Goal: Information Seeking & Learning: Learn about a topic

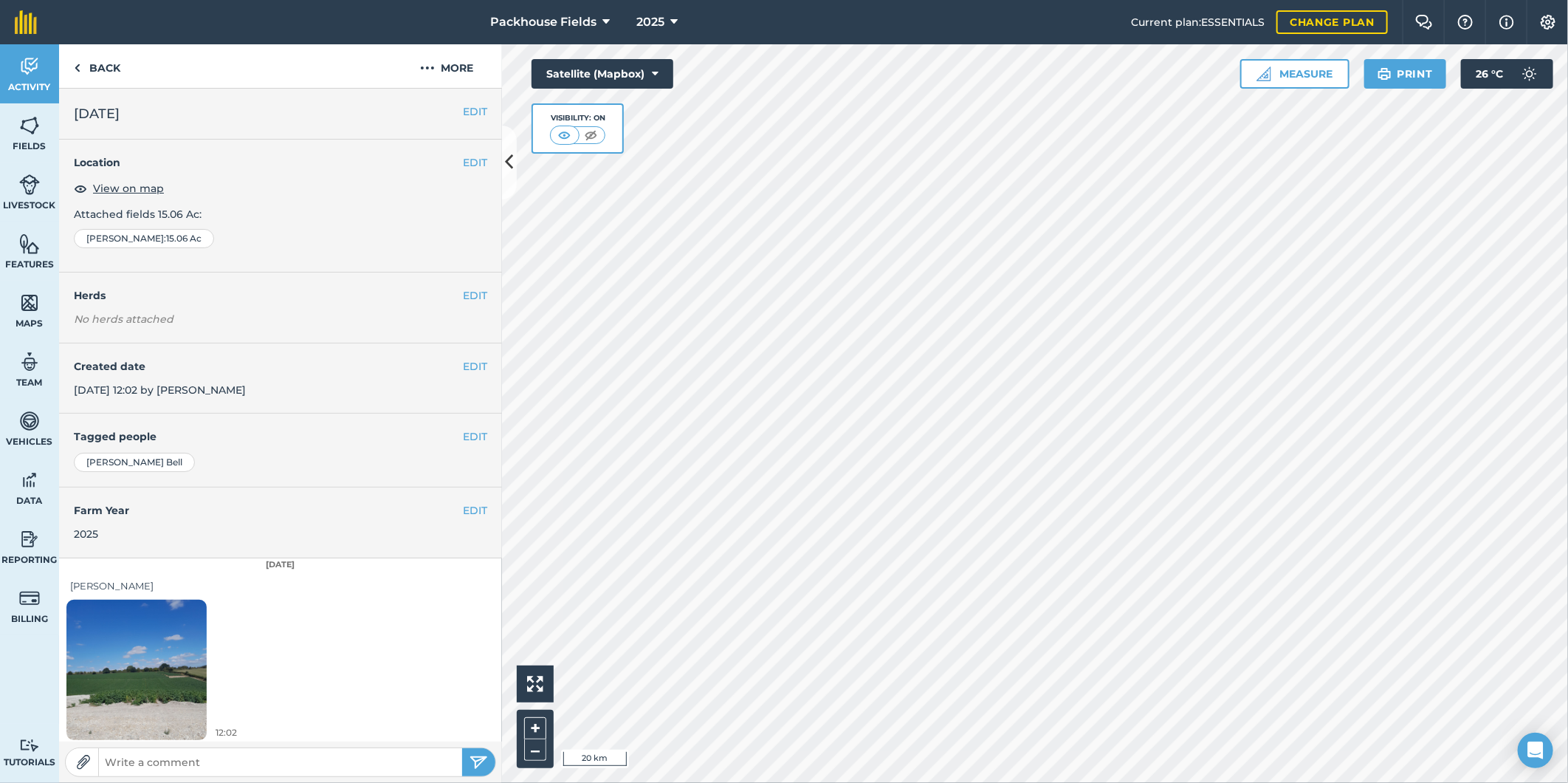
scroll to position [4, 0]
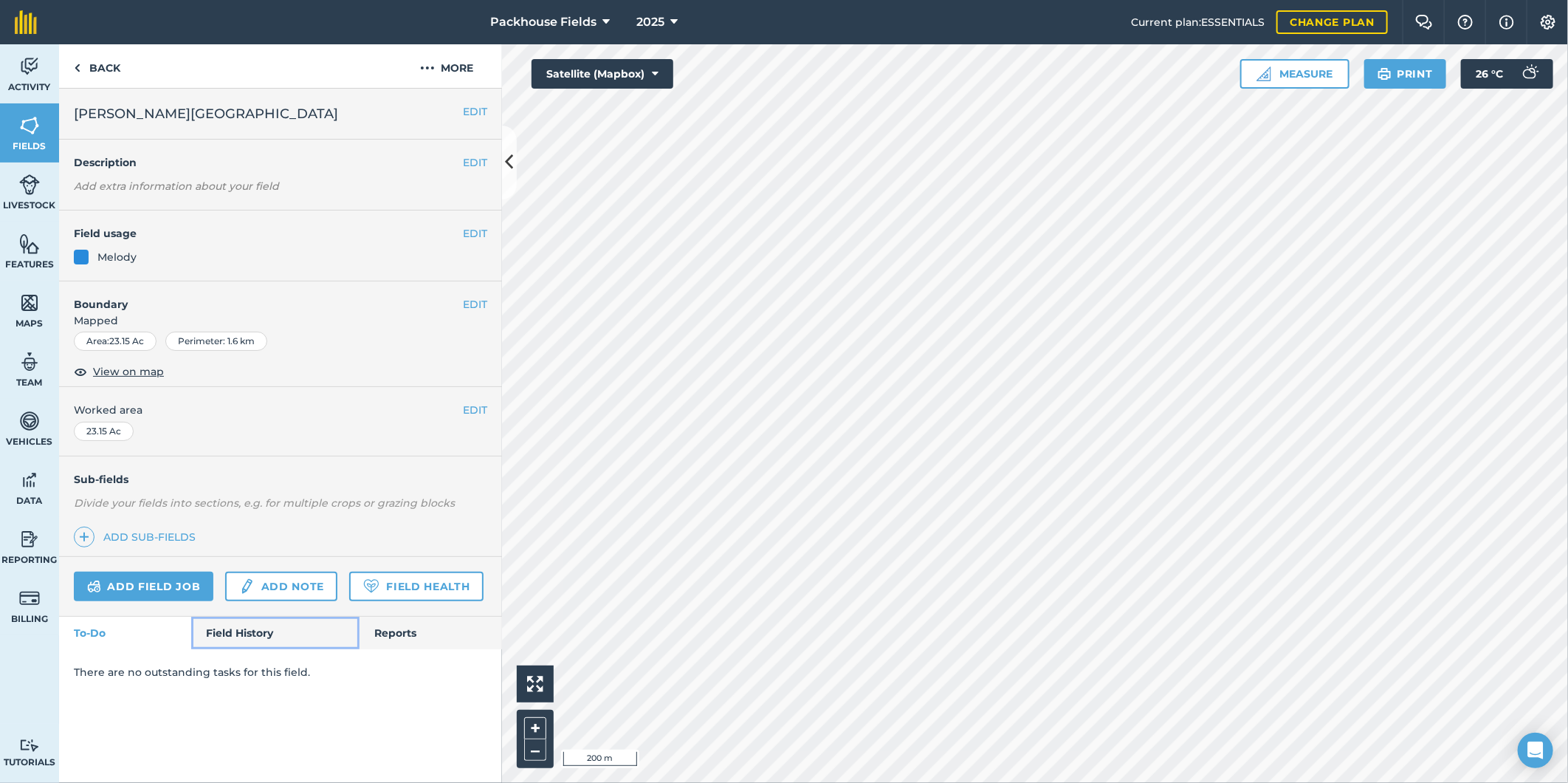
click at [255, 618] on link "Field History" at bounding box center [275, 633] width 168 height 32
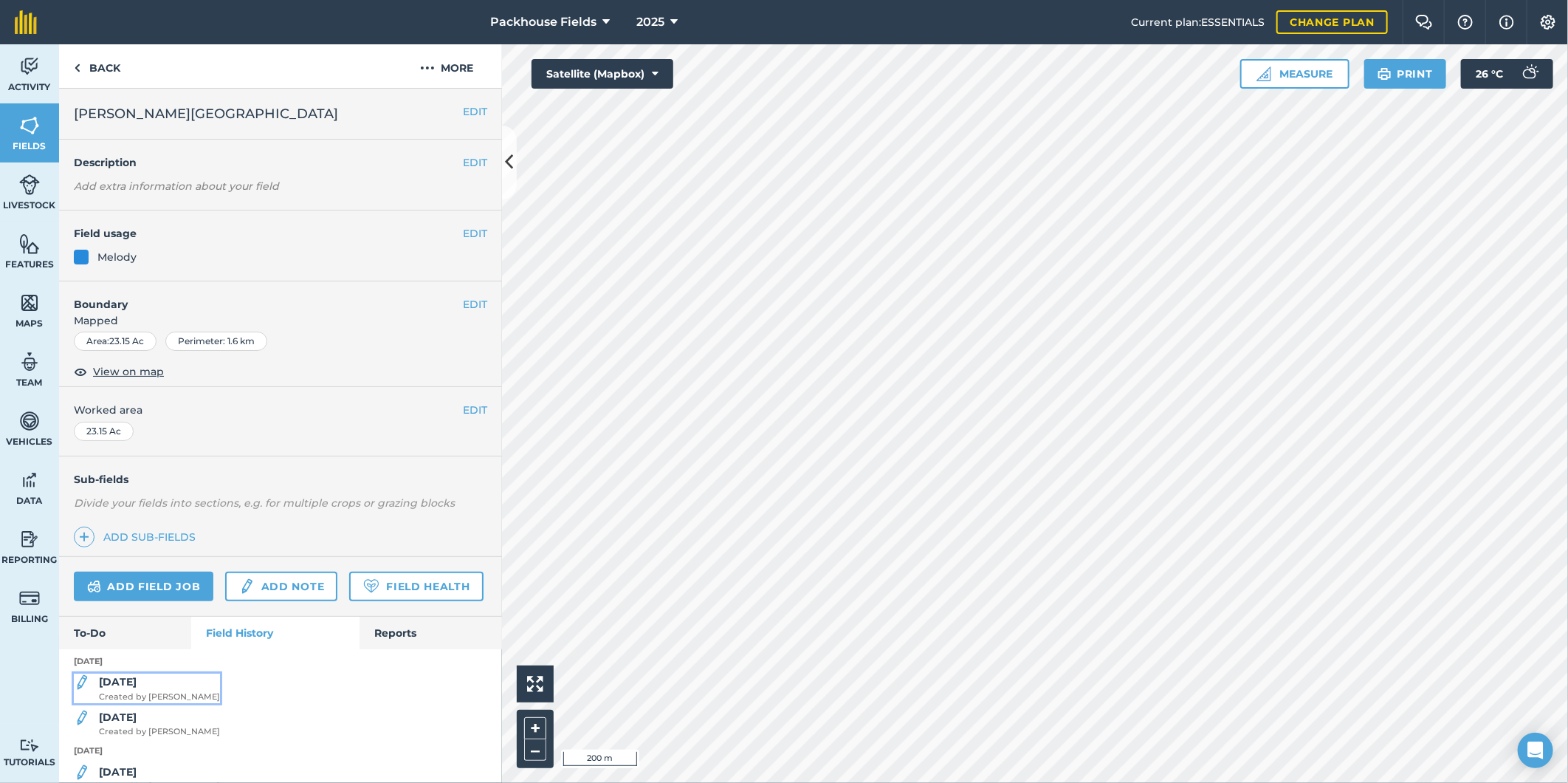
click at [158, 704] on div "[DATE] Created by [PERSON_NAME]" at bounding box center [160, 688] width 121 height 29
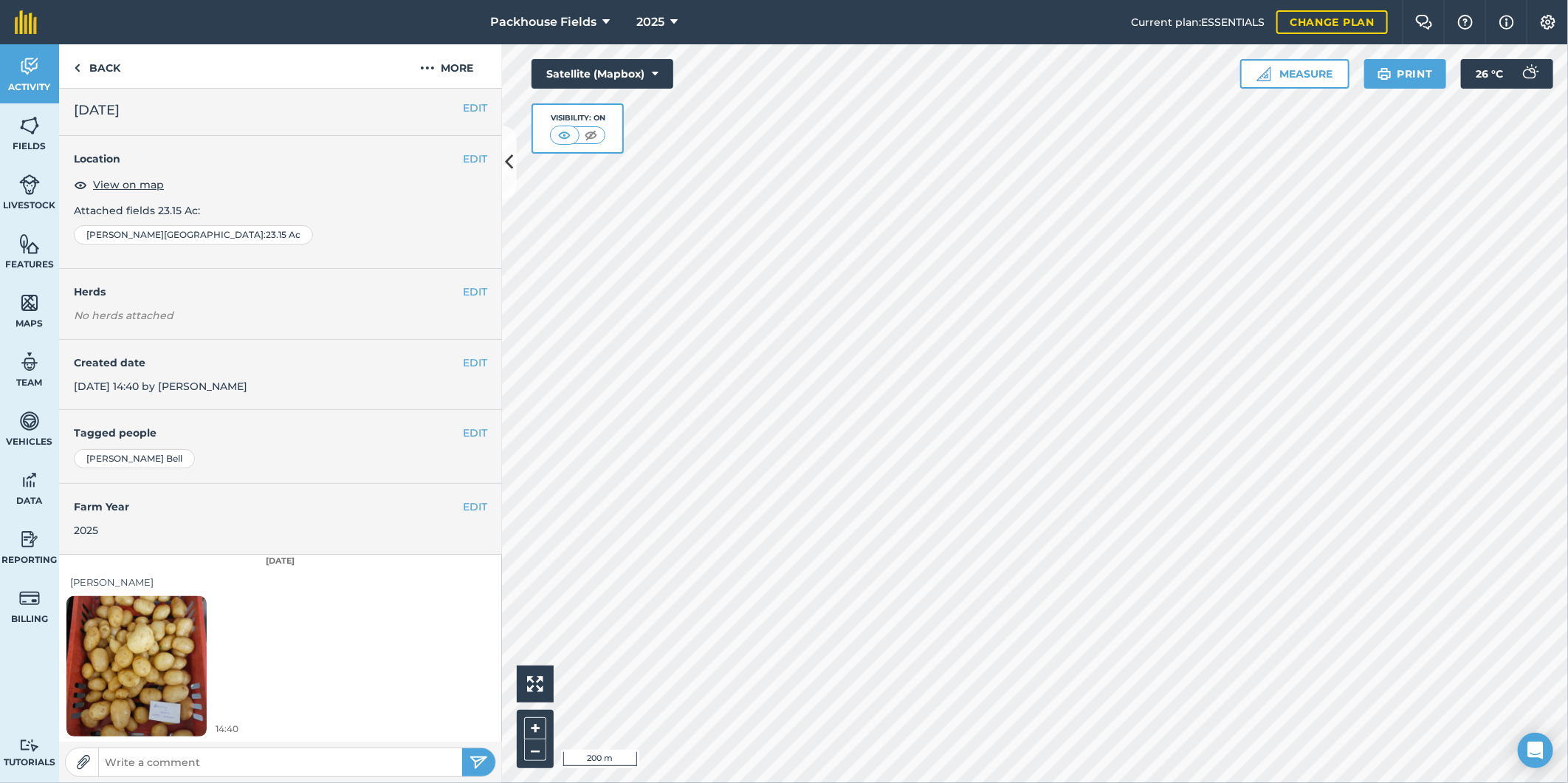
scroll to position [4, 0]
click at [142, 663] on img at bounding box center [136, 665] width 140 height 187
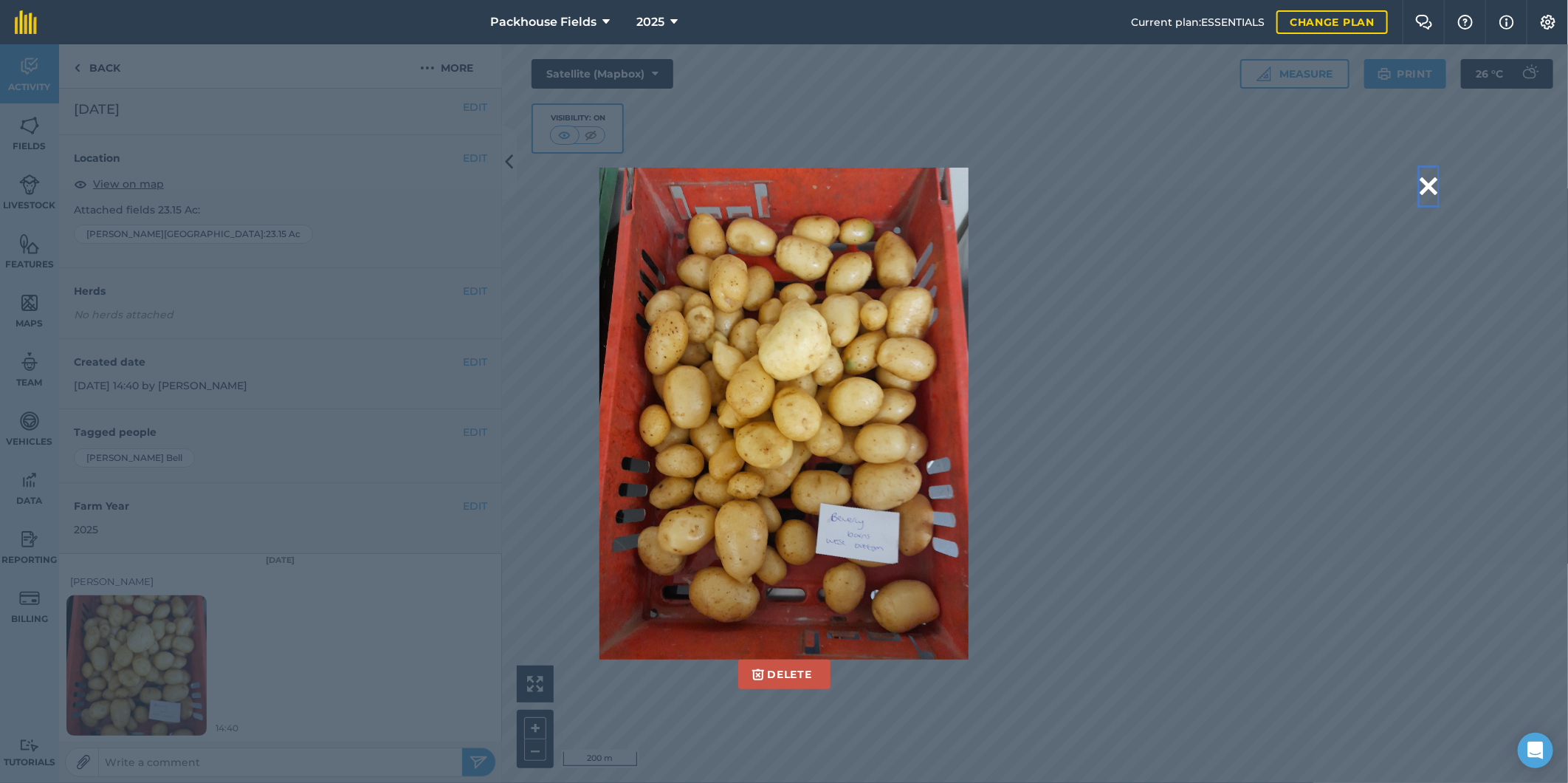
click at [1429, 180] on button at bounding box center [1429, 186] width 18 height 37
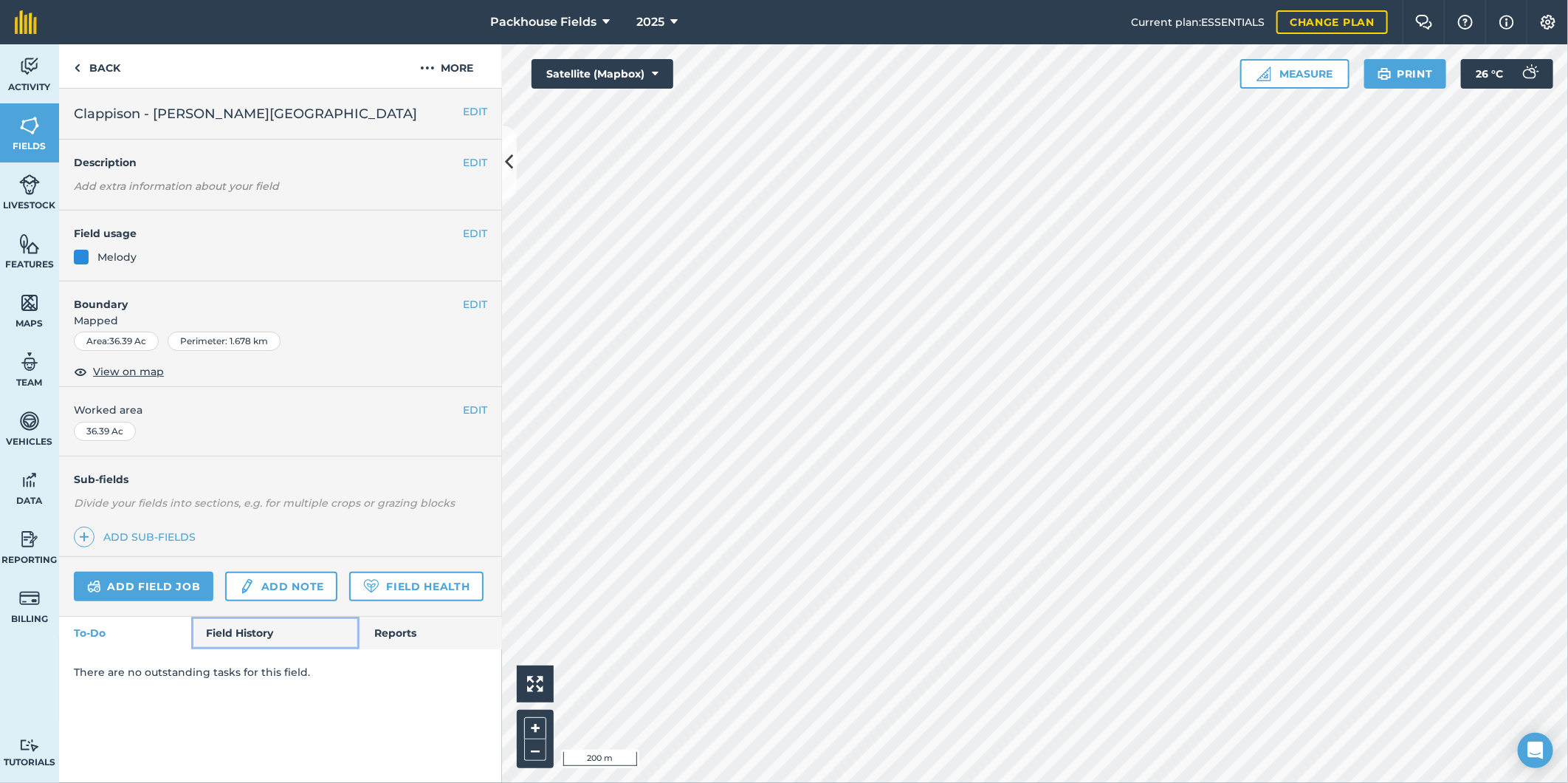
click at [218, 639] on link "Field History" at bounding box center [275, 633] width 168 height 32
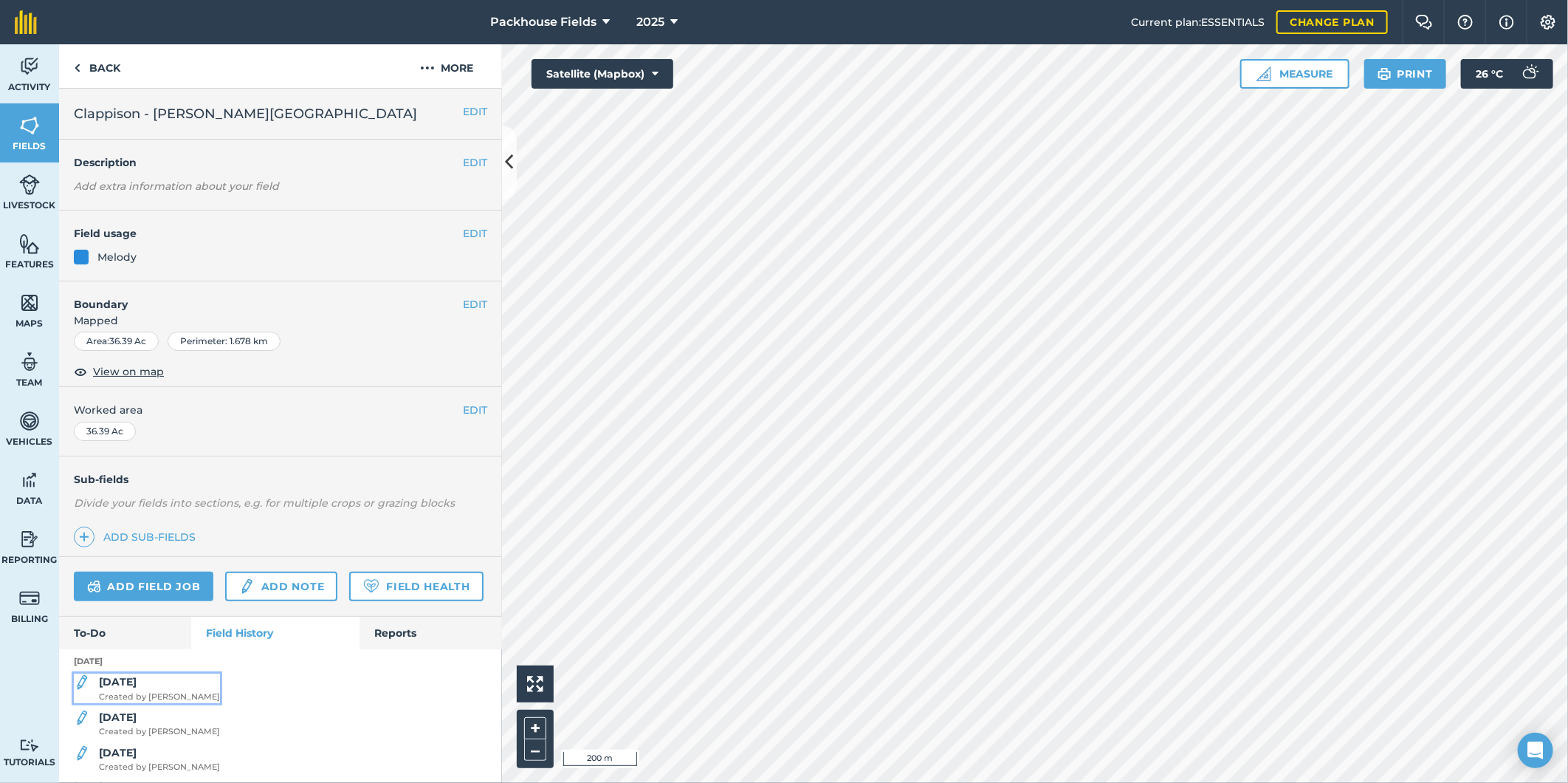
click at [151, 704] on span "Created by [PERSON_NAME]" at bounding box center [160, 697] width 121 height 13
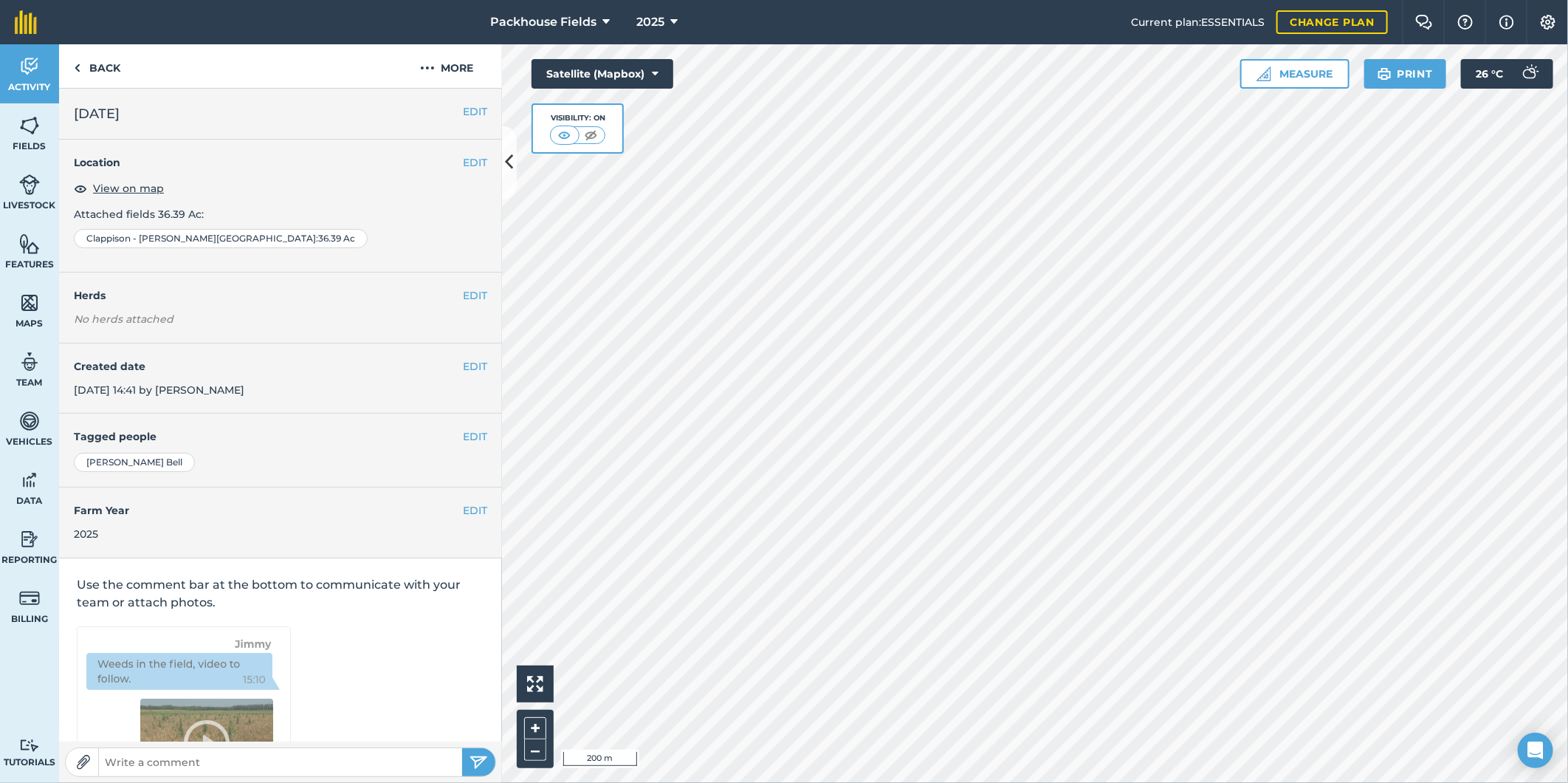
scroll to position [4, 0]
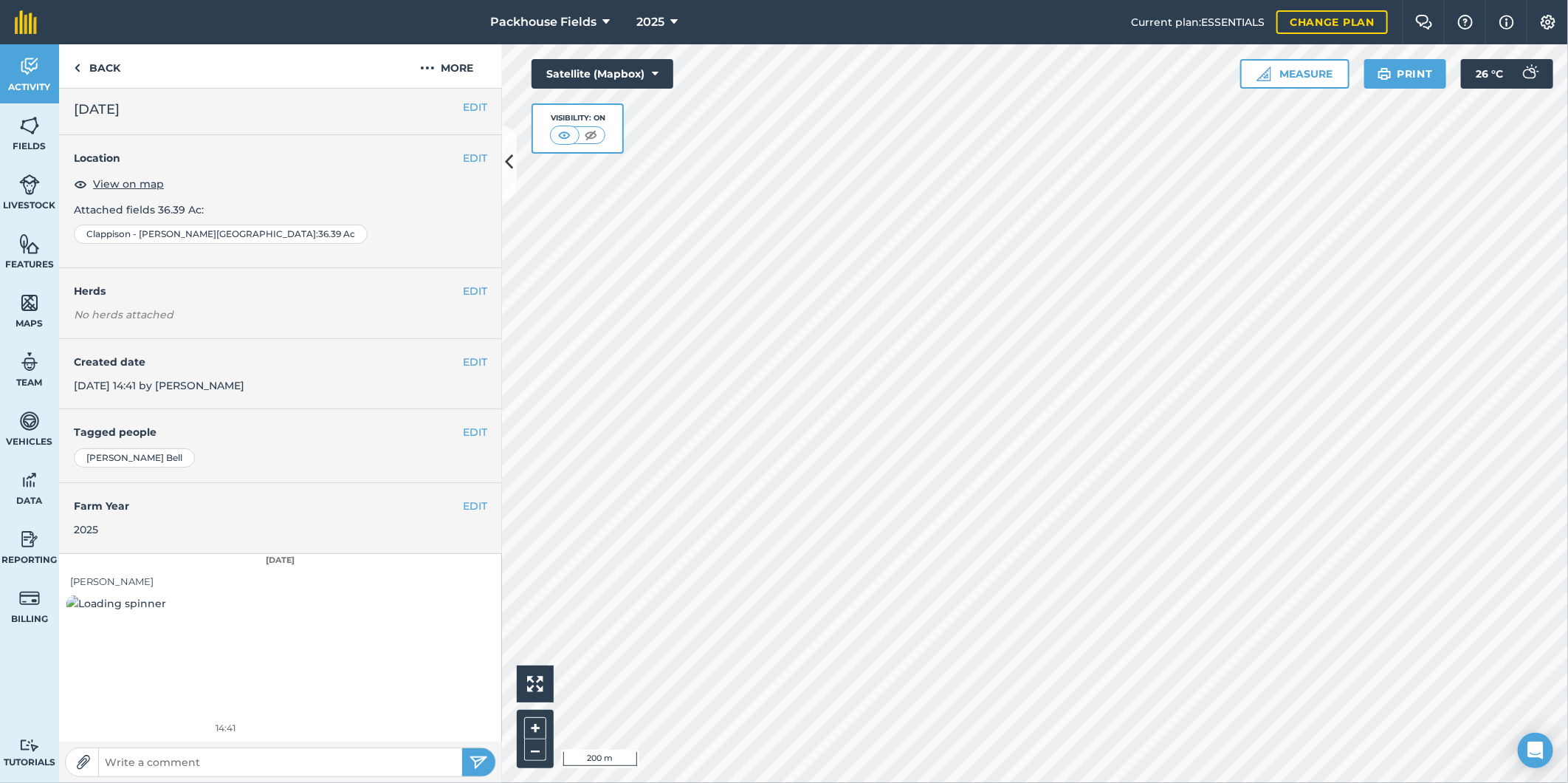
click at [181, 639] on img at bounding box center [136, 665] width 140 height 140
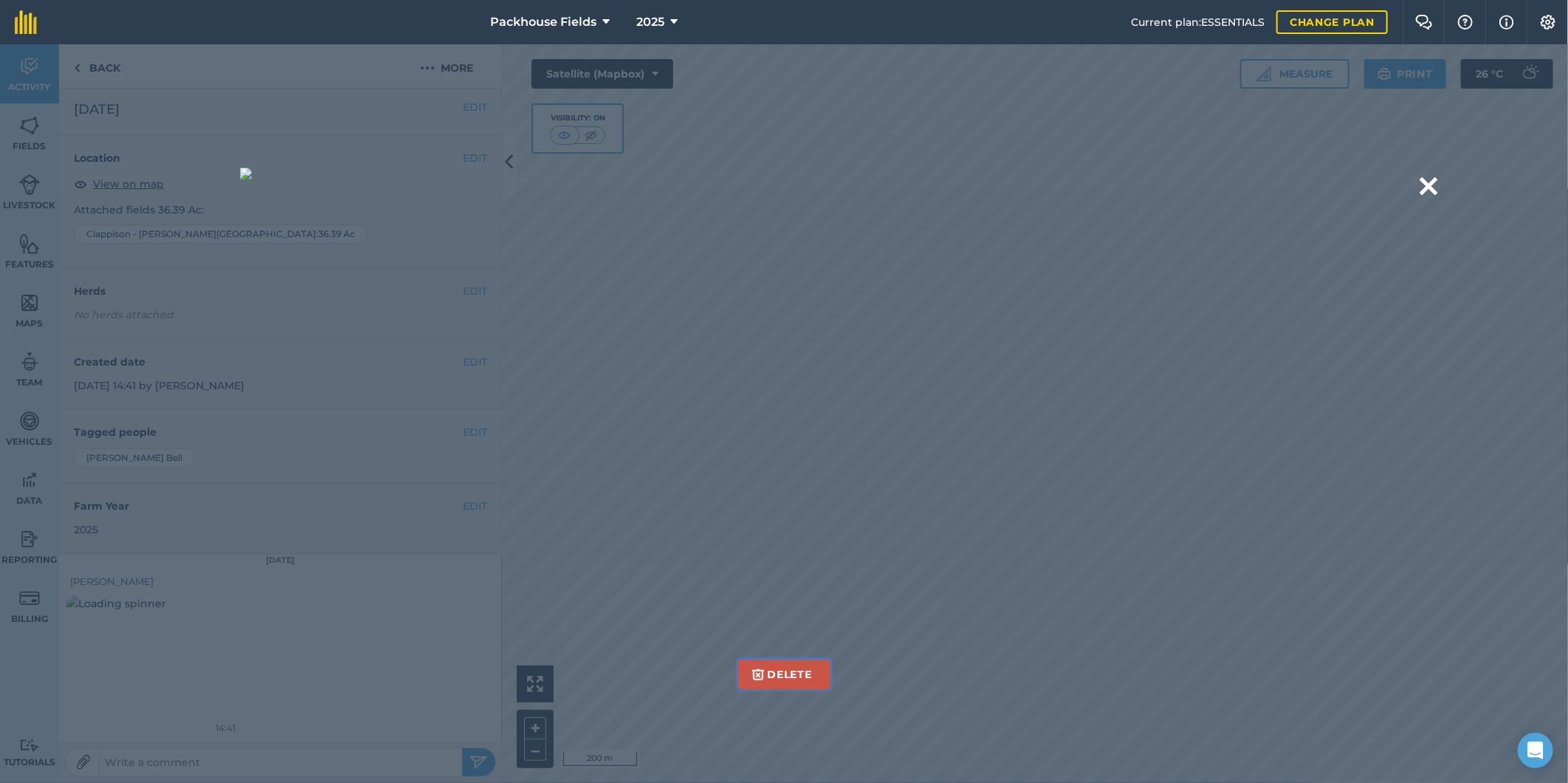
click at [776, 672] on button "Delete" at bounding box center [784, 674] width 93 height 29
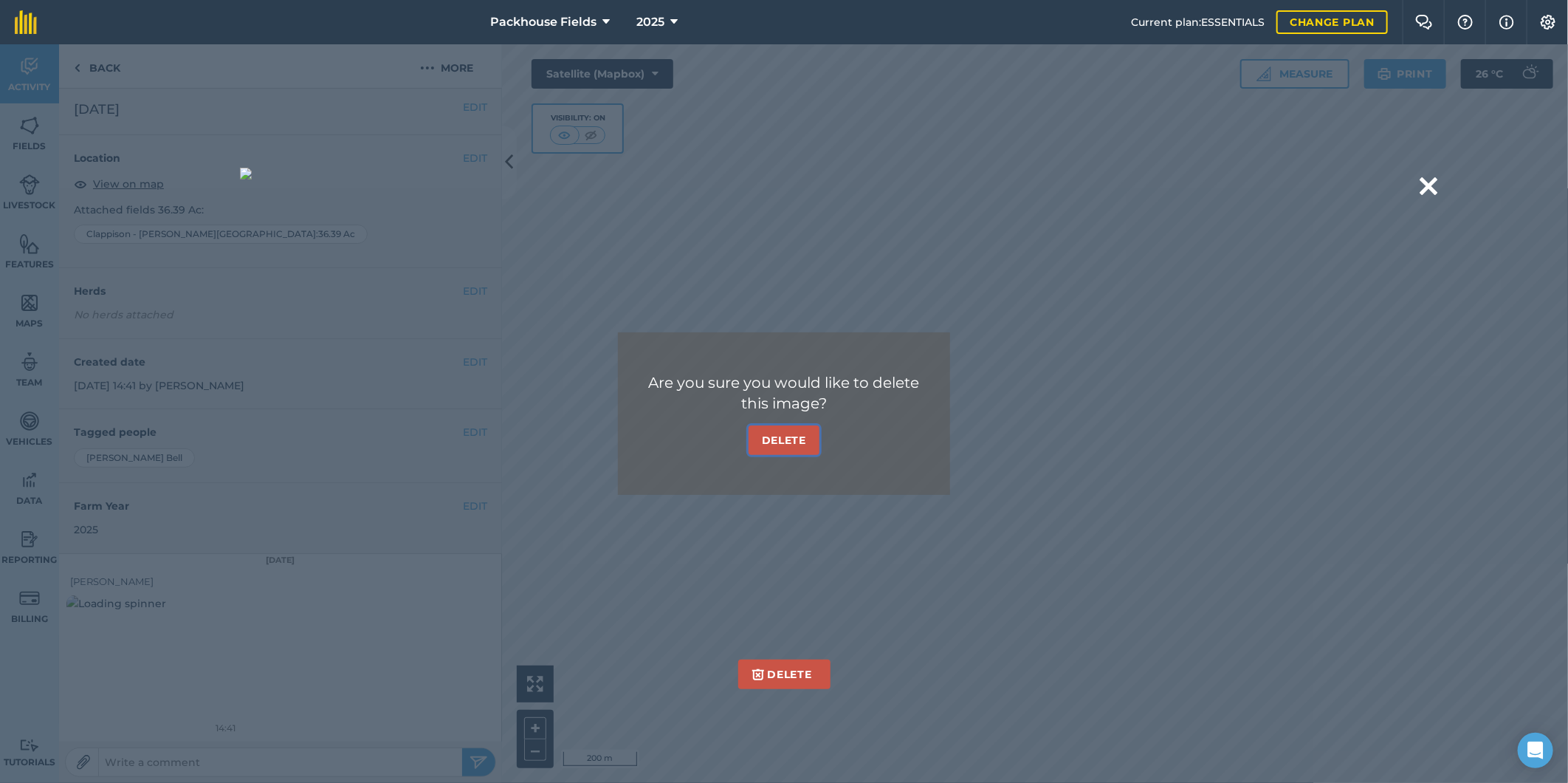
click at [785, 434] on button "Delete" at bounding box center [784, 440] width 71 height 29
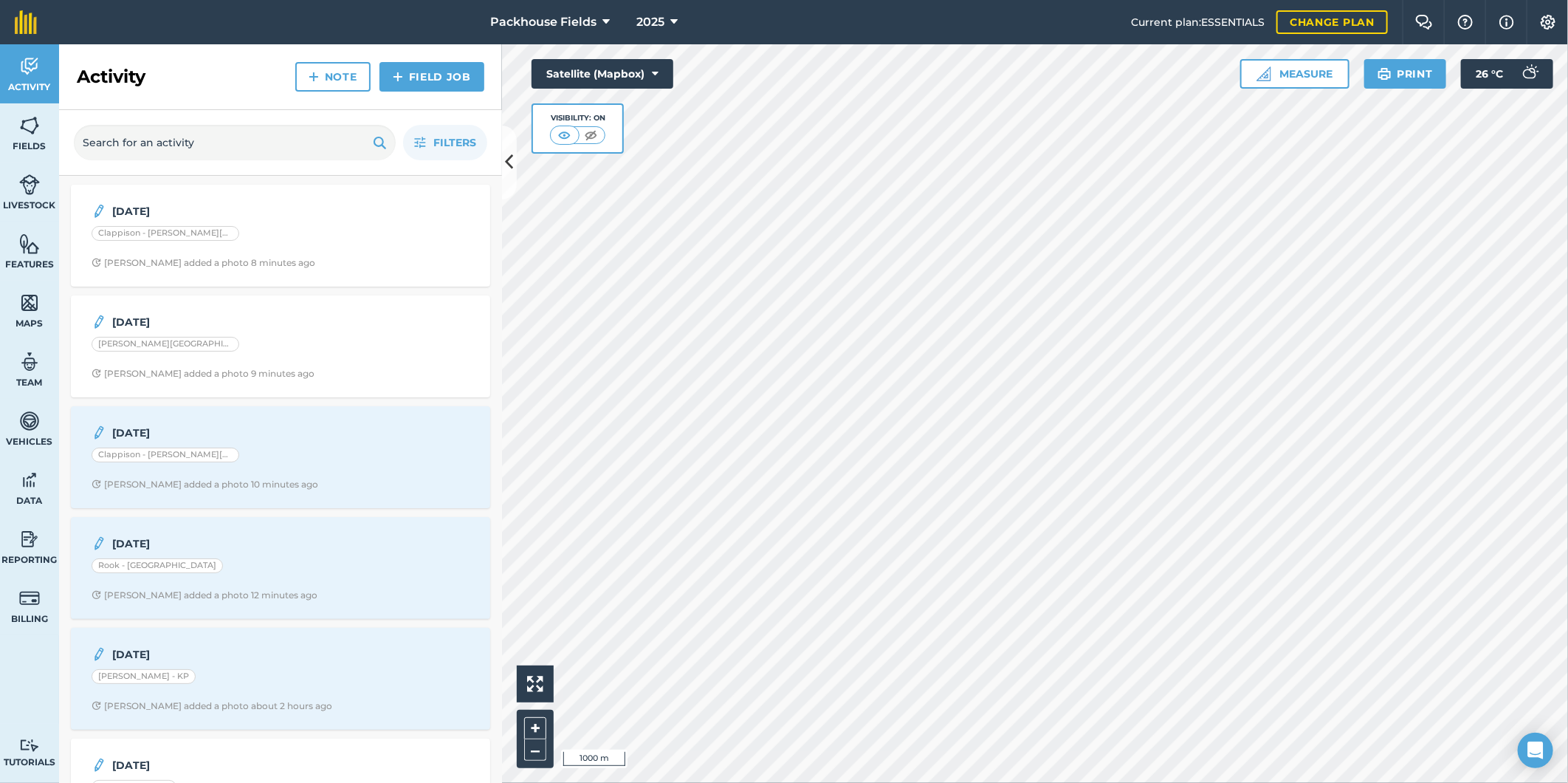
click at [1488, 782] on html "Packhouse Fields 2025 Current plan : ESSENTIALS Change plan Farm Chat Help Info…" at bounding box center [784, 392] width 1568 height 783
click at [24, 149] on span "Fields" at bounding box center [29, 145] width 59 height 12
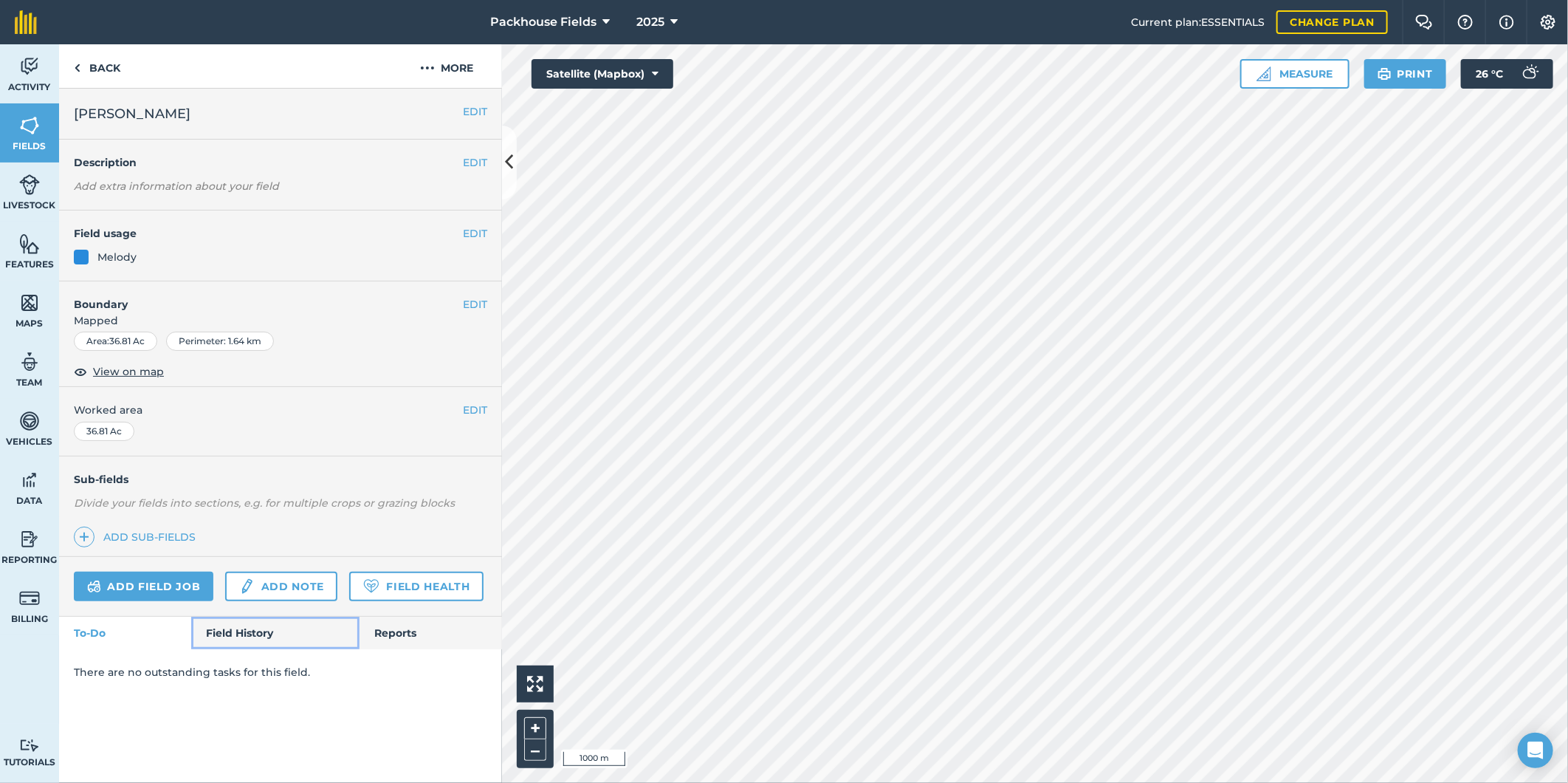
click at [211, 639] on link "Field History" at bounding box center [275, 633] width 168 height 32
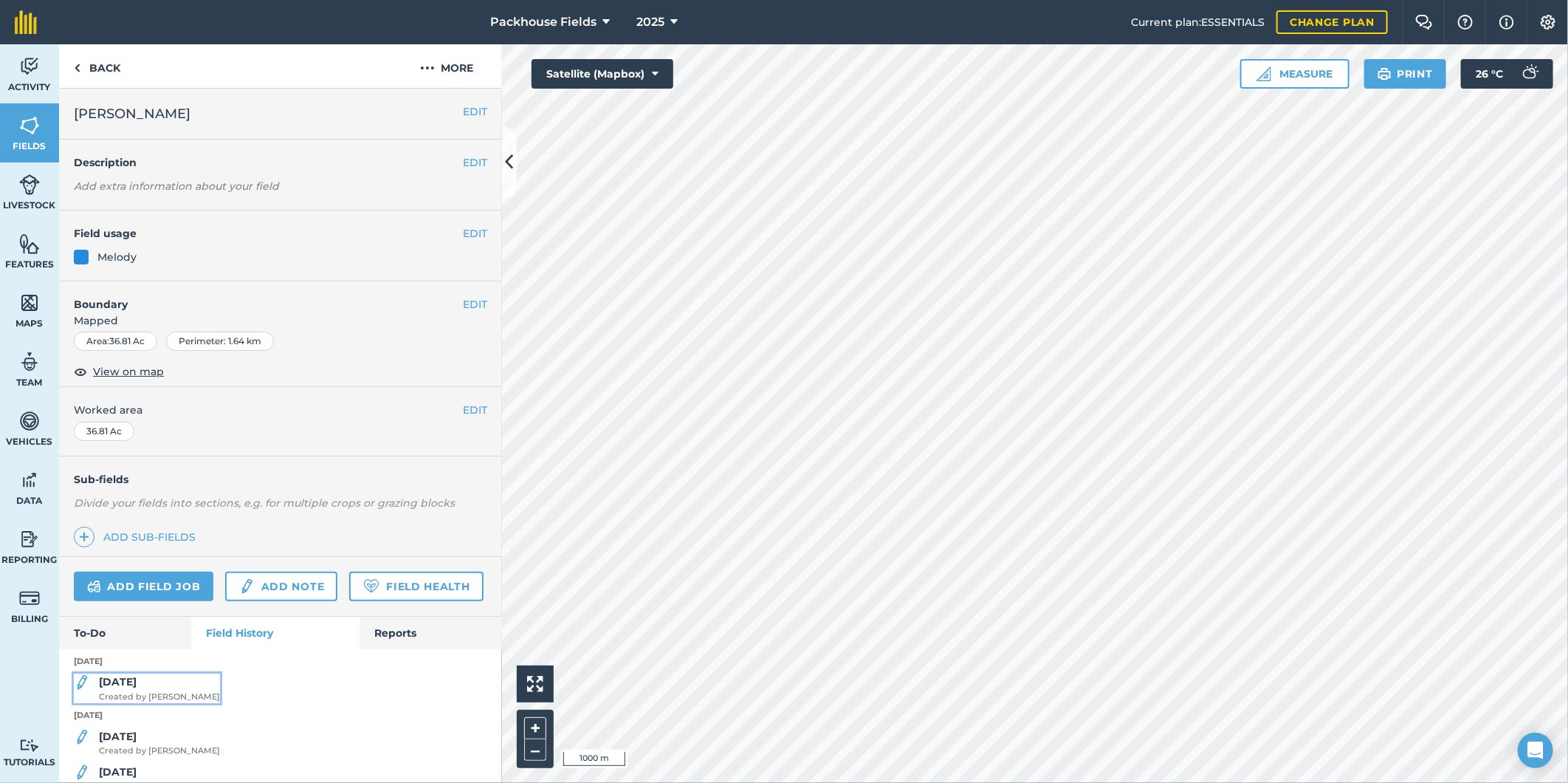
click at [143, 704] on div "[DATE] Created by [PERSON_NAME]" at bounding box center [160, 688] width 121 height 29
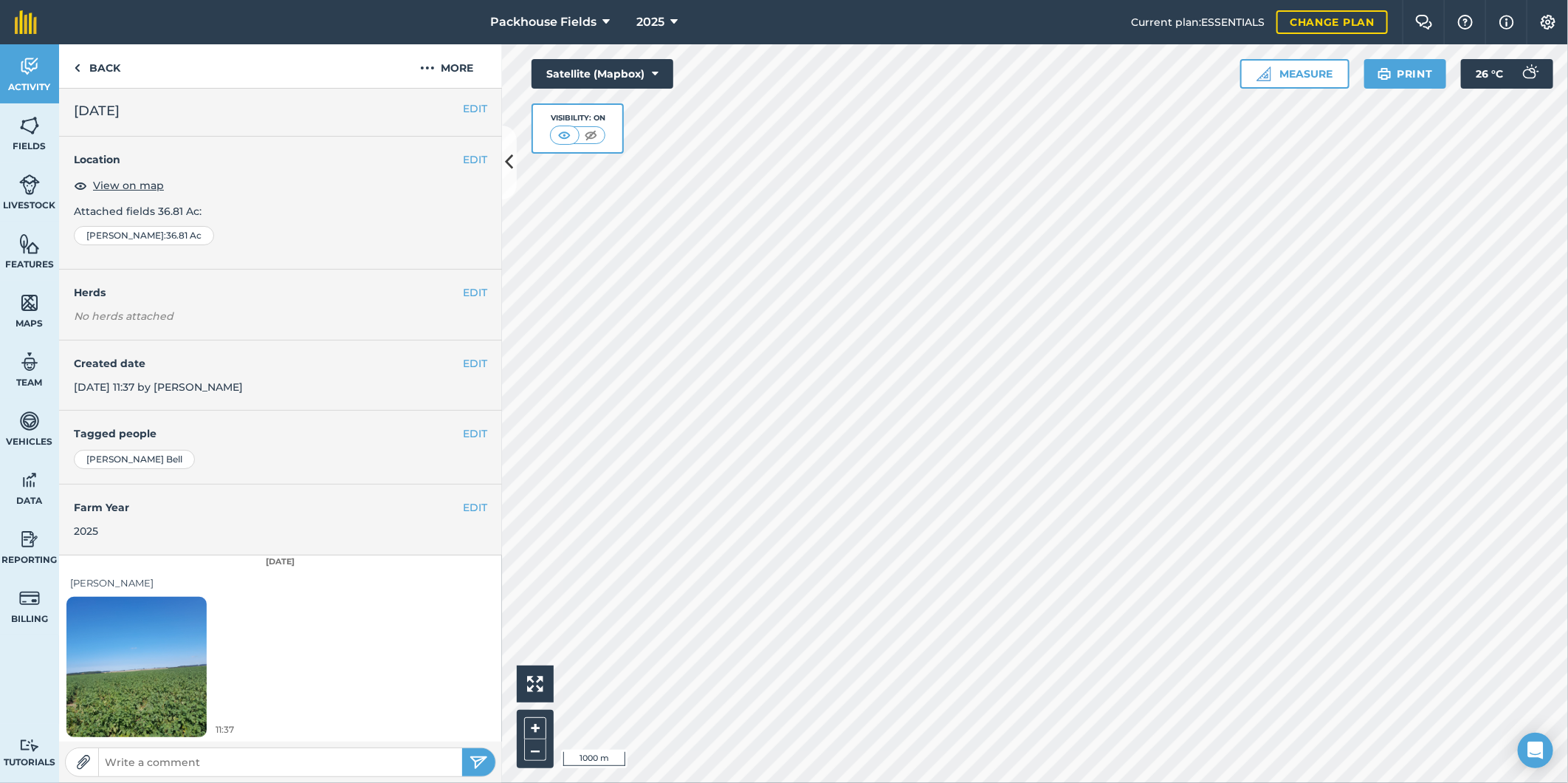
scroll to position [4, 0]
click at [101, 62] on link "Back" at bounding box center [96, 66] width 76 height 44
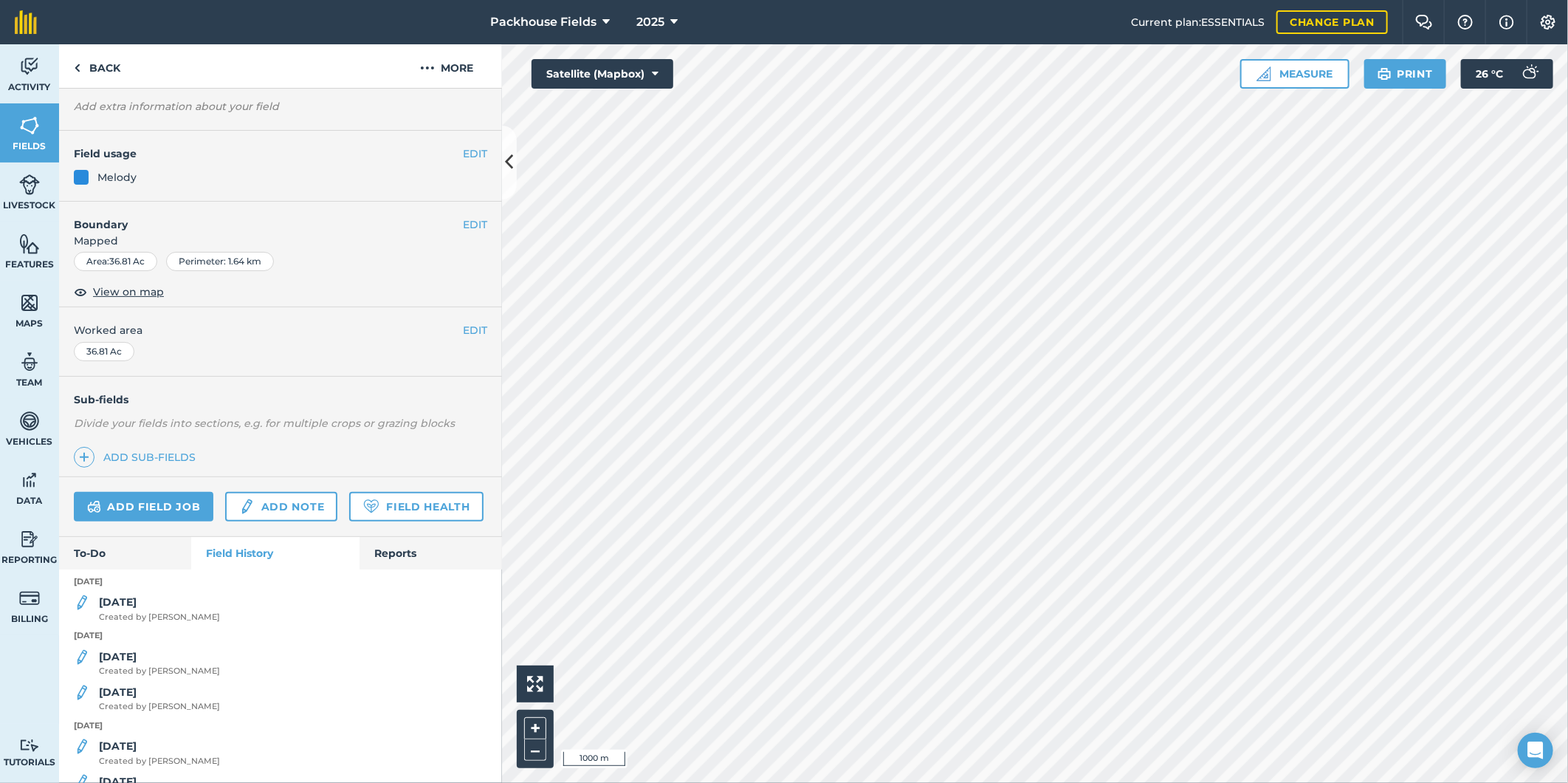
scroll to position [82, 0]
click at [151, 676] on div "[DATE] Created by [PERSON_NAME]" at bounding box center [160, 661] width 121 height 29
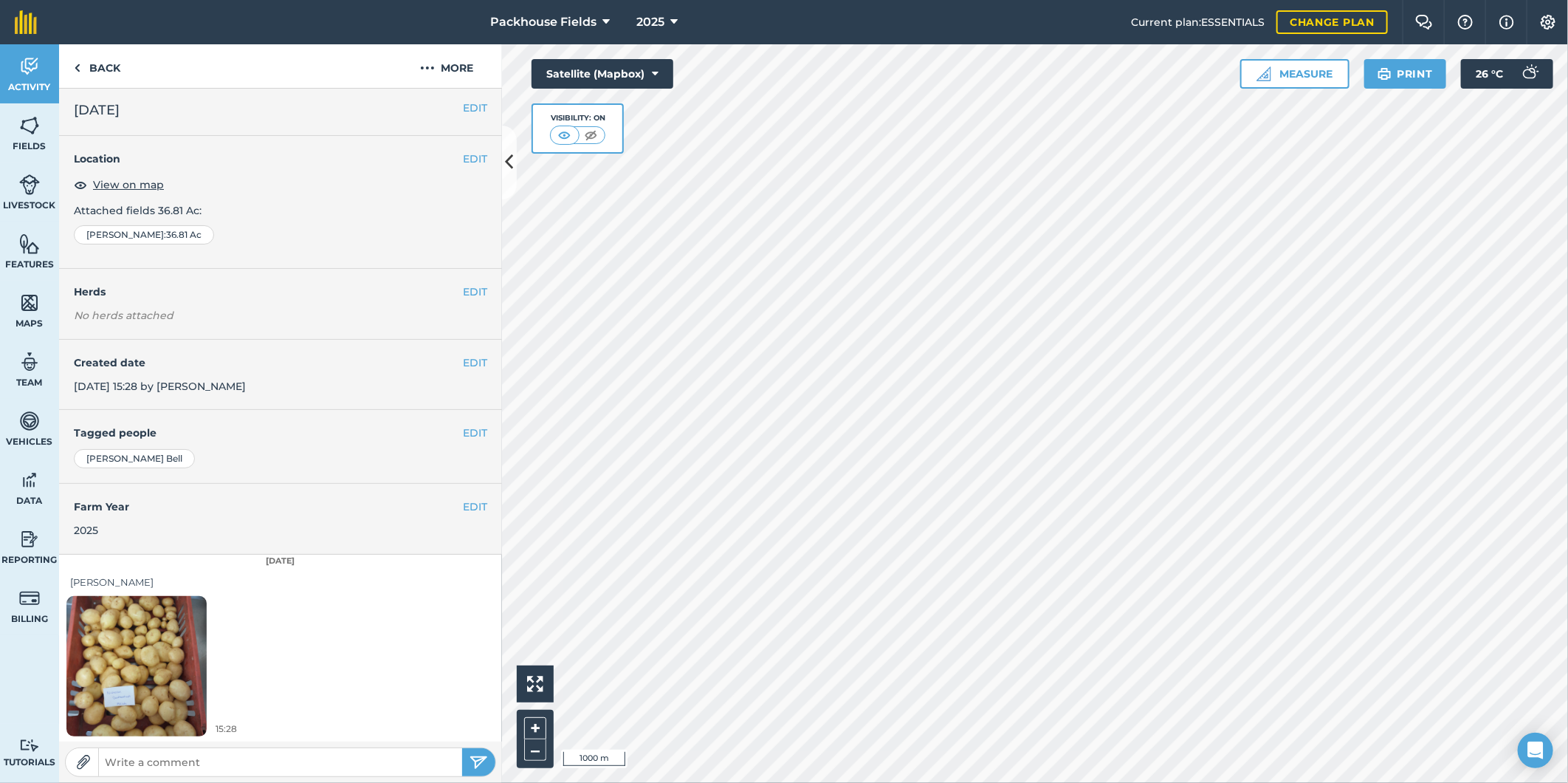
scroll to position [4, 0]
click at [168, 673] on img at bounding box center [136, 665] width 140 height 187
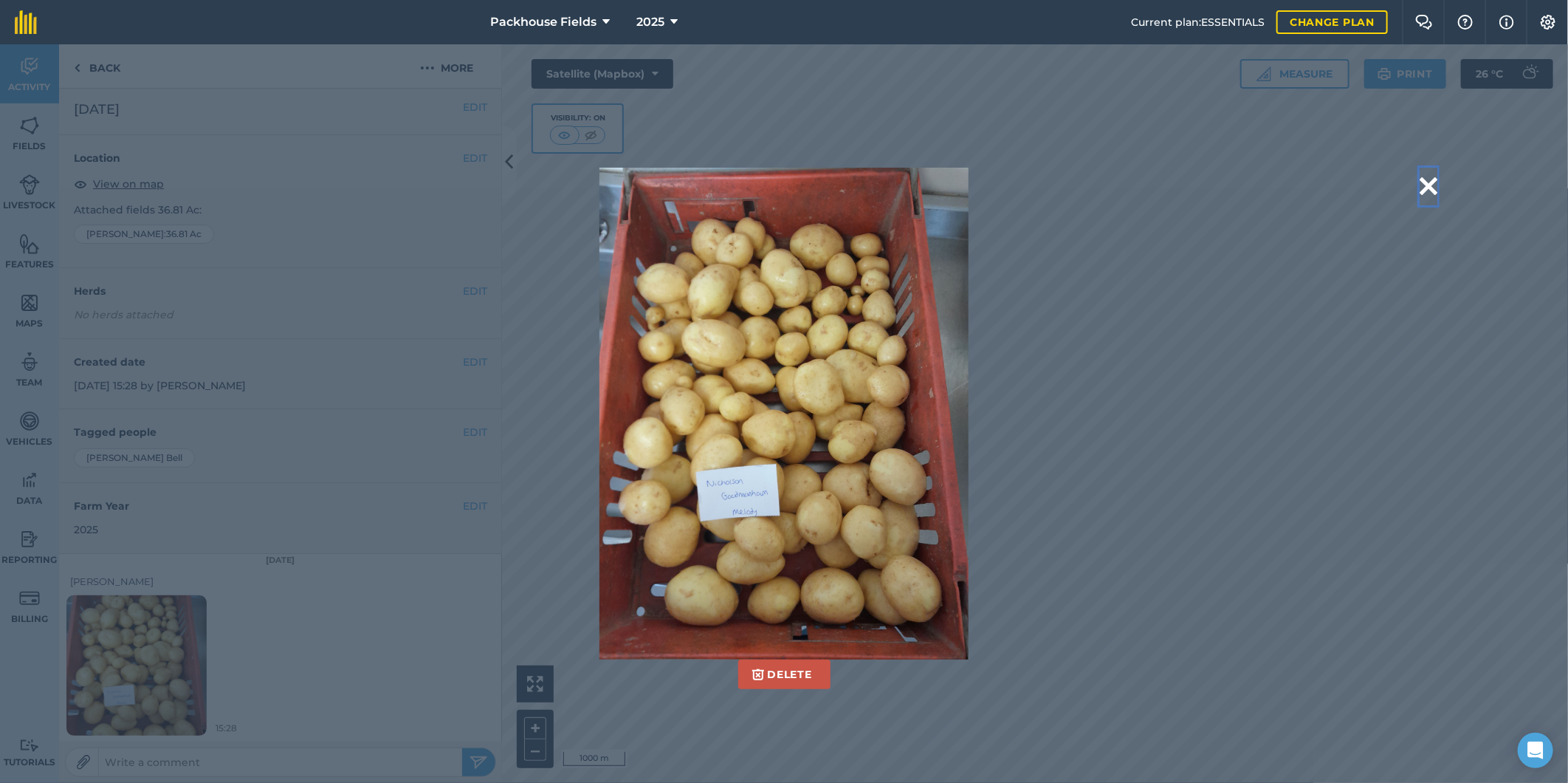
click at [1429, 190] on button at bounding box center [1429, 186] width 18 height 37
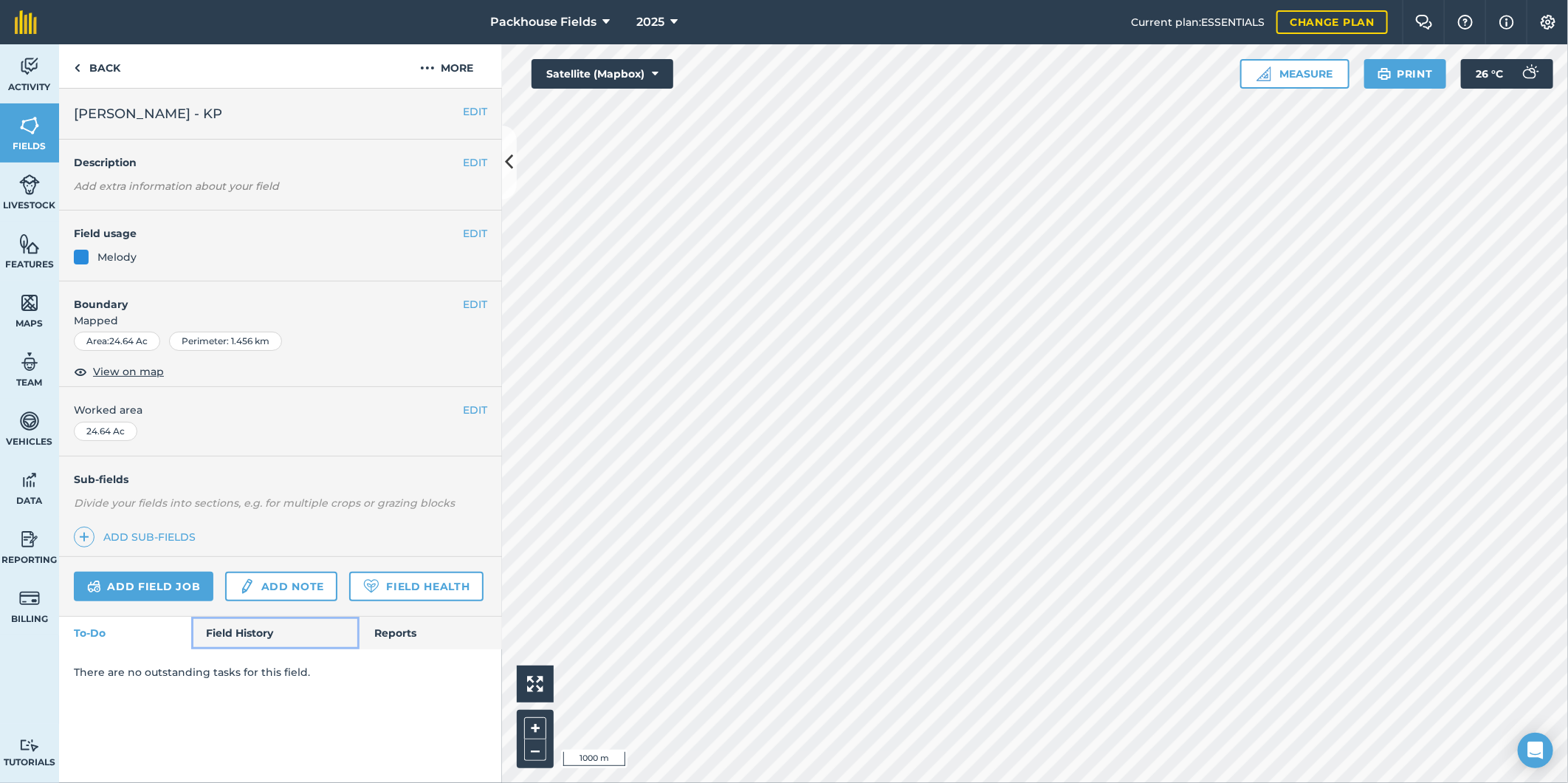
click at [234, 631] on link "Field History" at bounding box center [275, 633] width 168 height 32
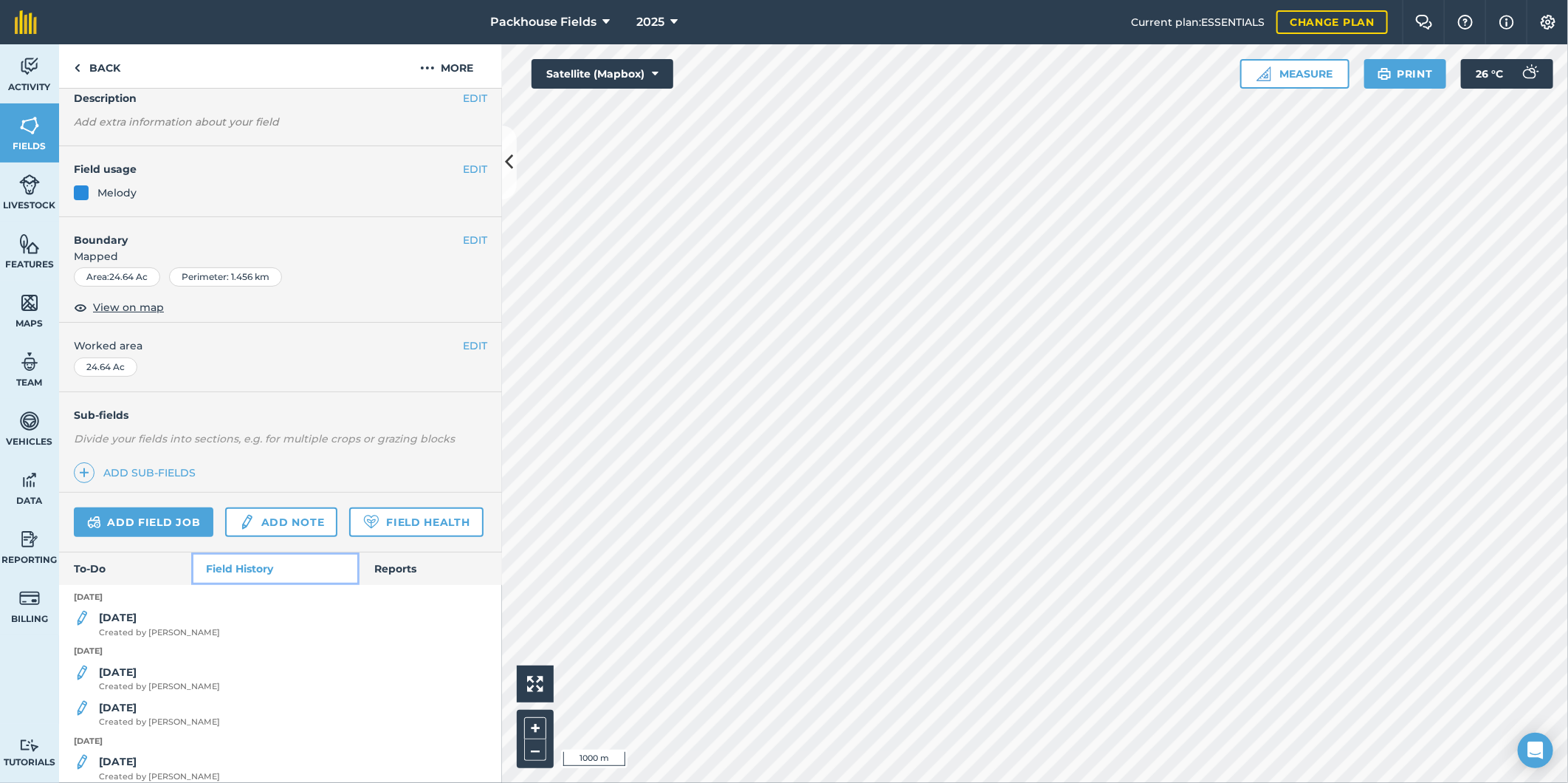
scroll to position [82, 0]
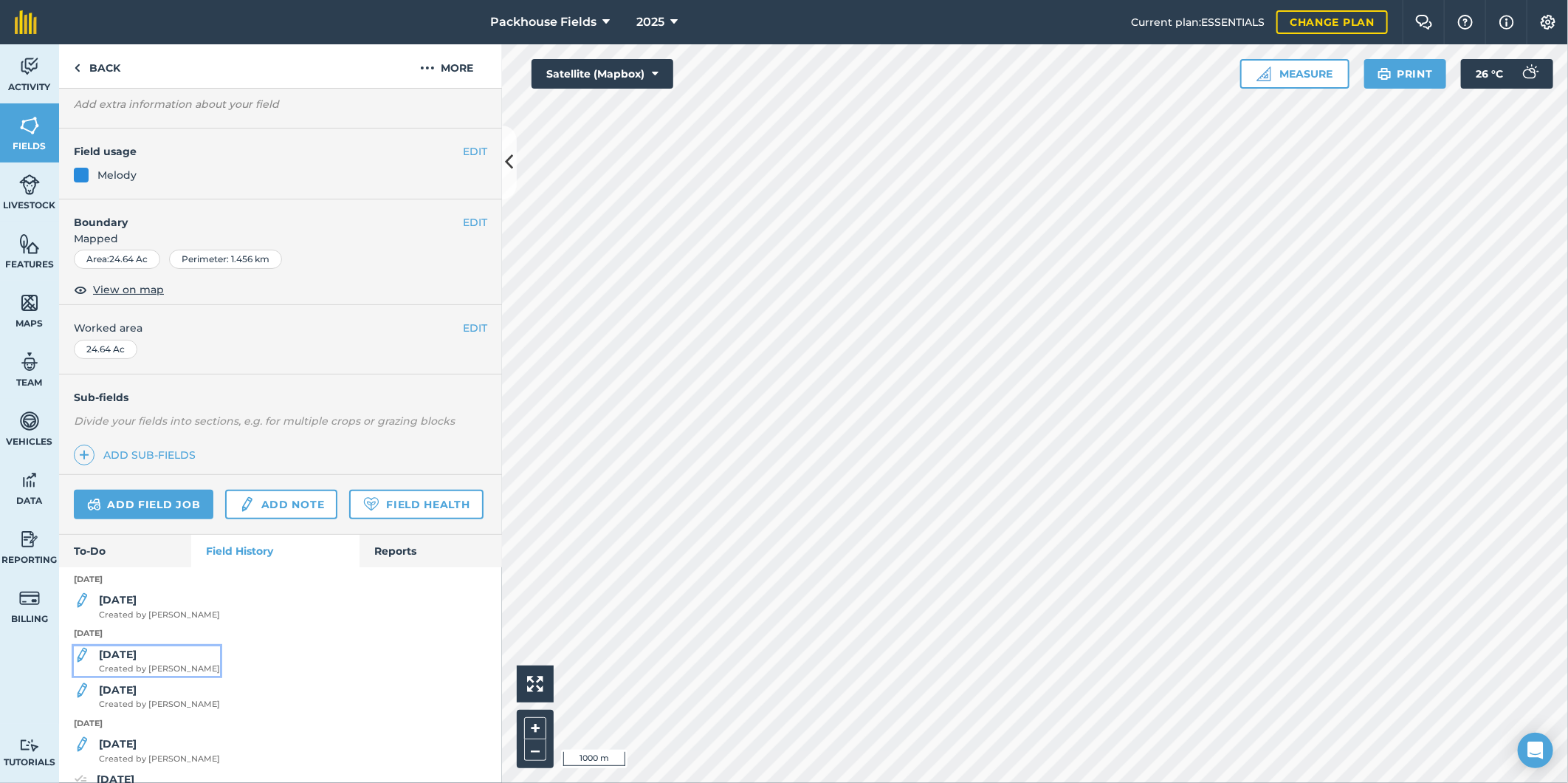
click at [103, 676] on span "Created by [PERSON_NAME]" at bounding box center [160, 669] width 121 height 13
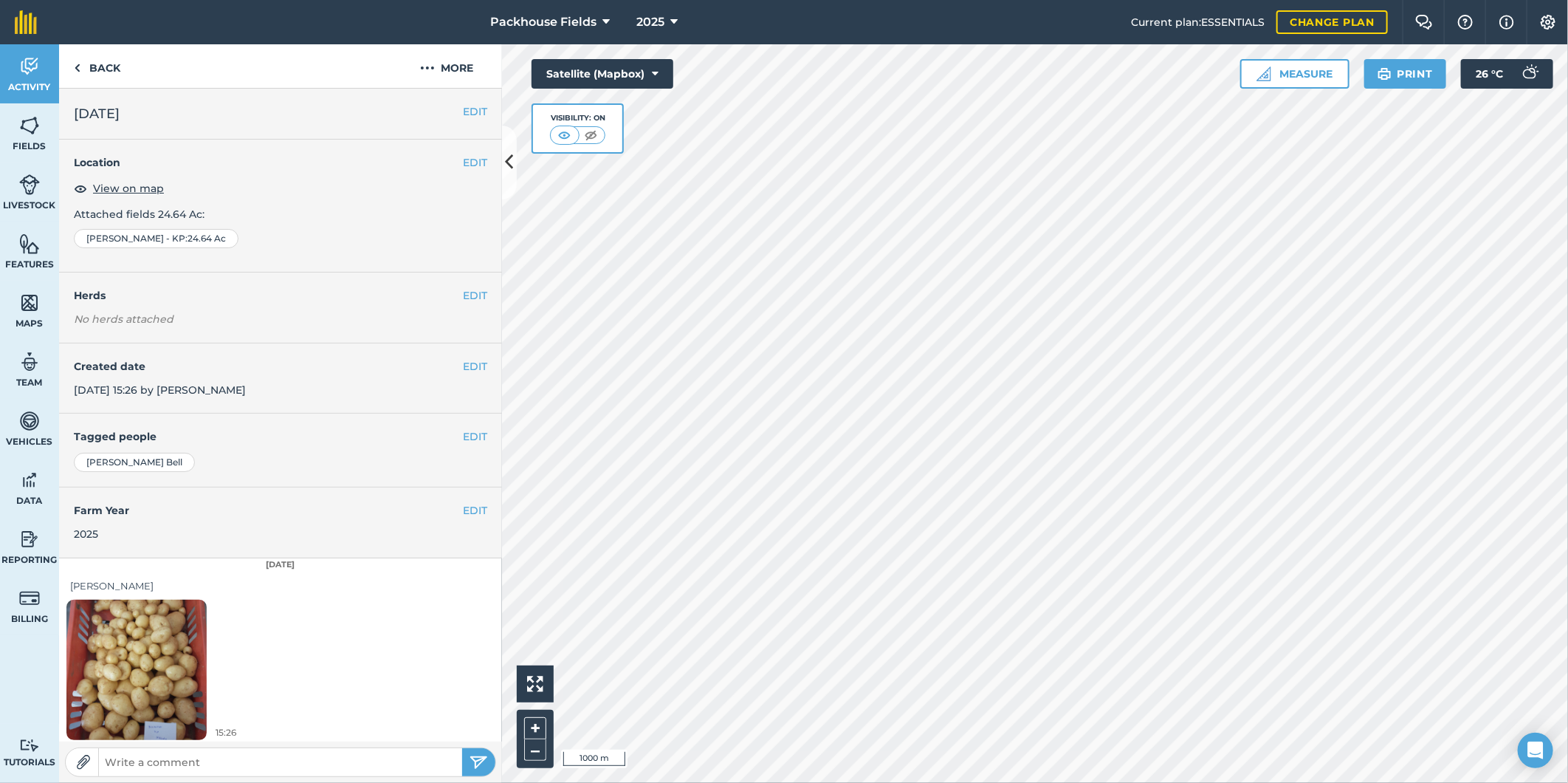
click at [85, 671] on img at bounding box center [136, 670] width 140 height 187
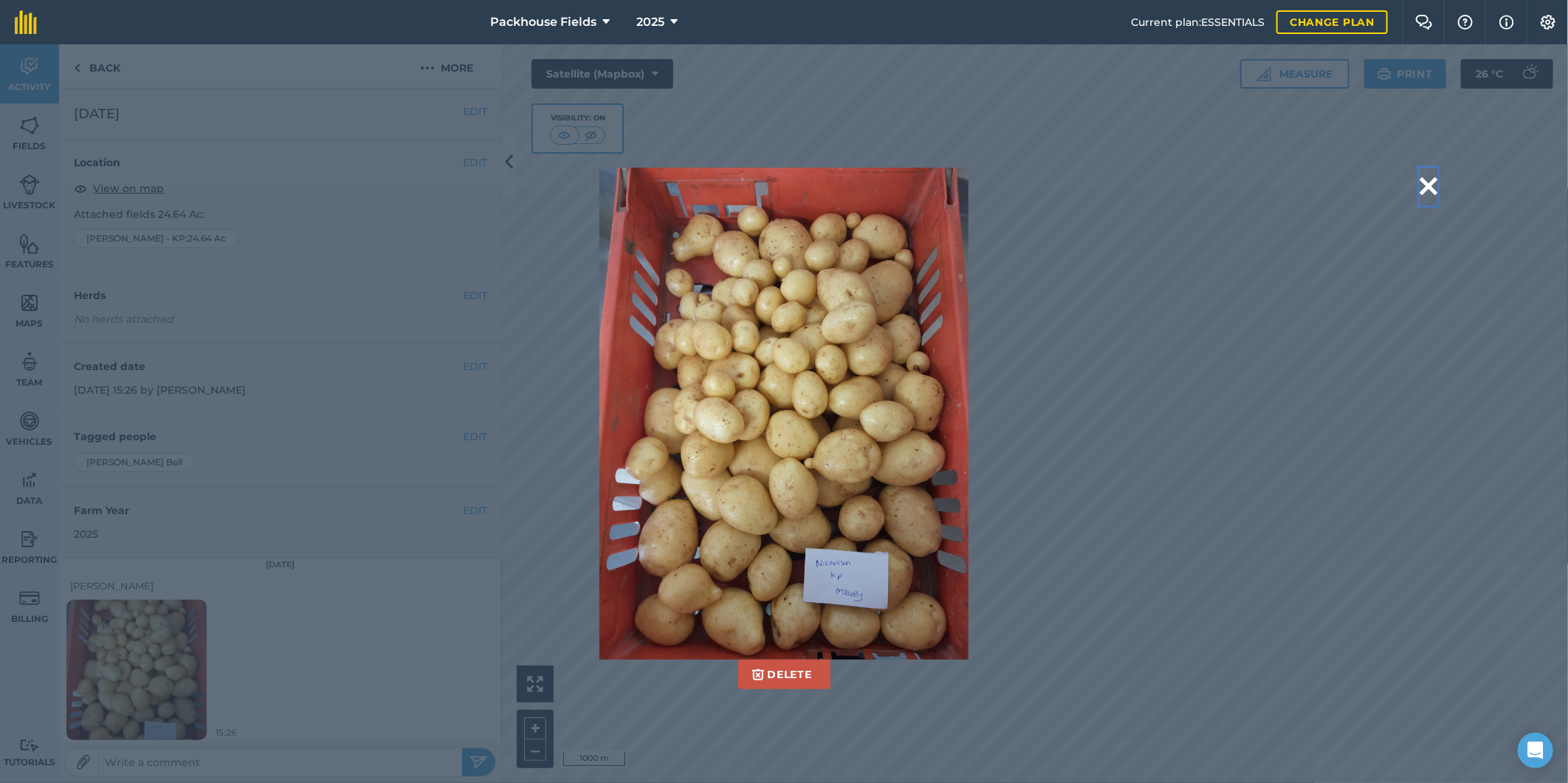
click at [1430, 183] on button at bounding box center [1429, 186] width 18 height 37
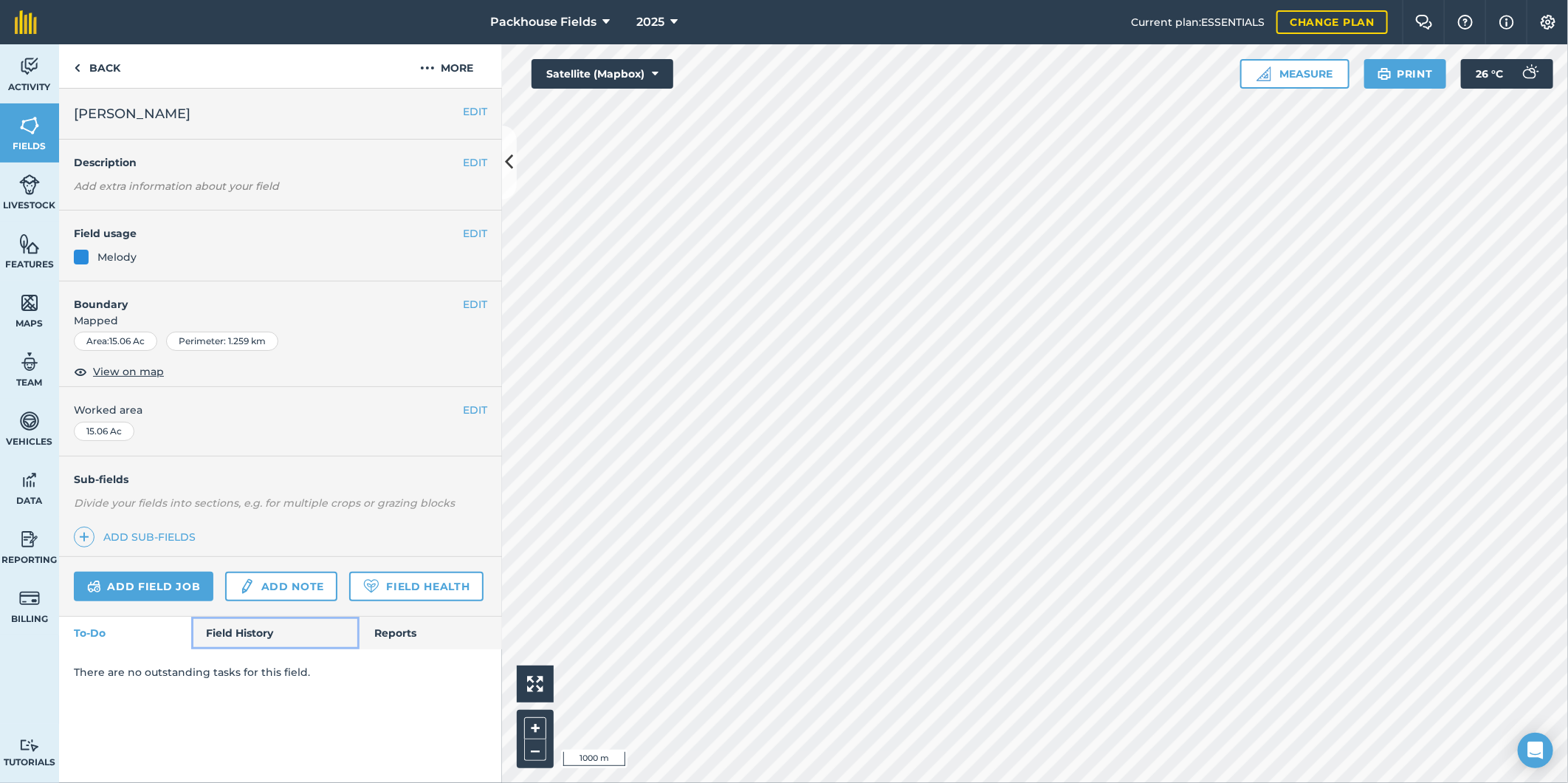
click at [257, 636] on link "Field History" at bounding box center [275, 633] width 168 height 32
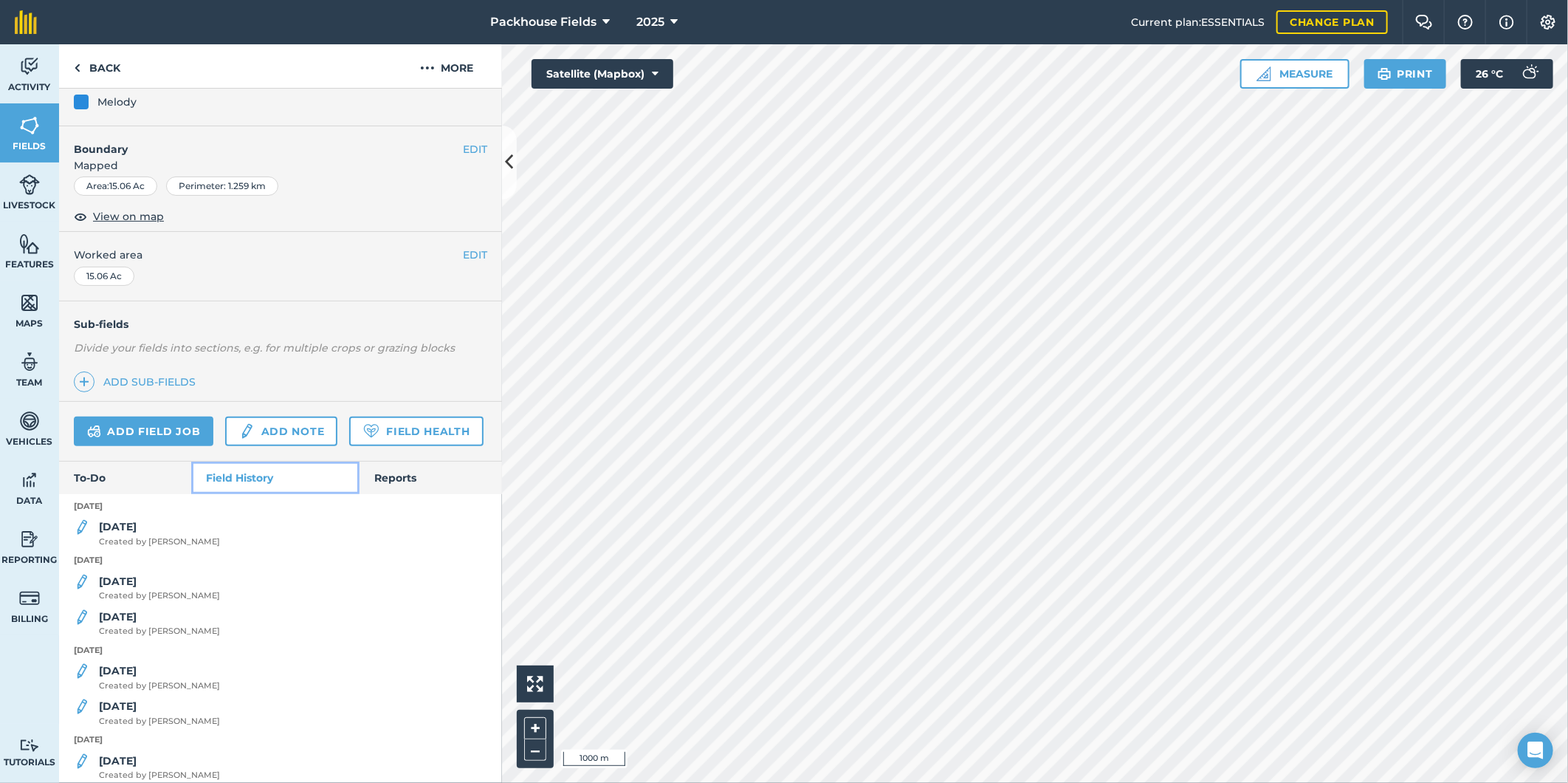
scroll to position [164, 0]
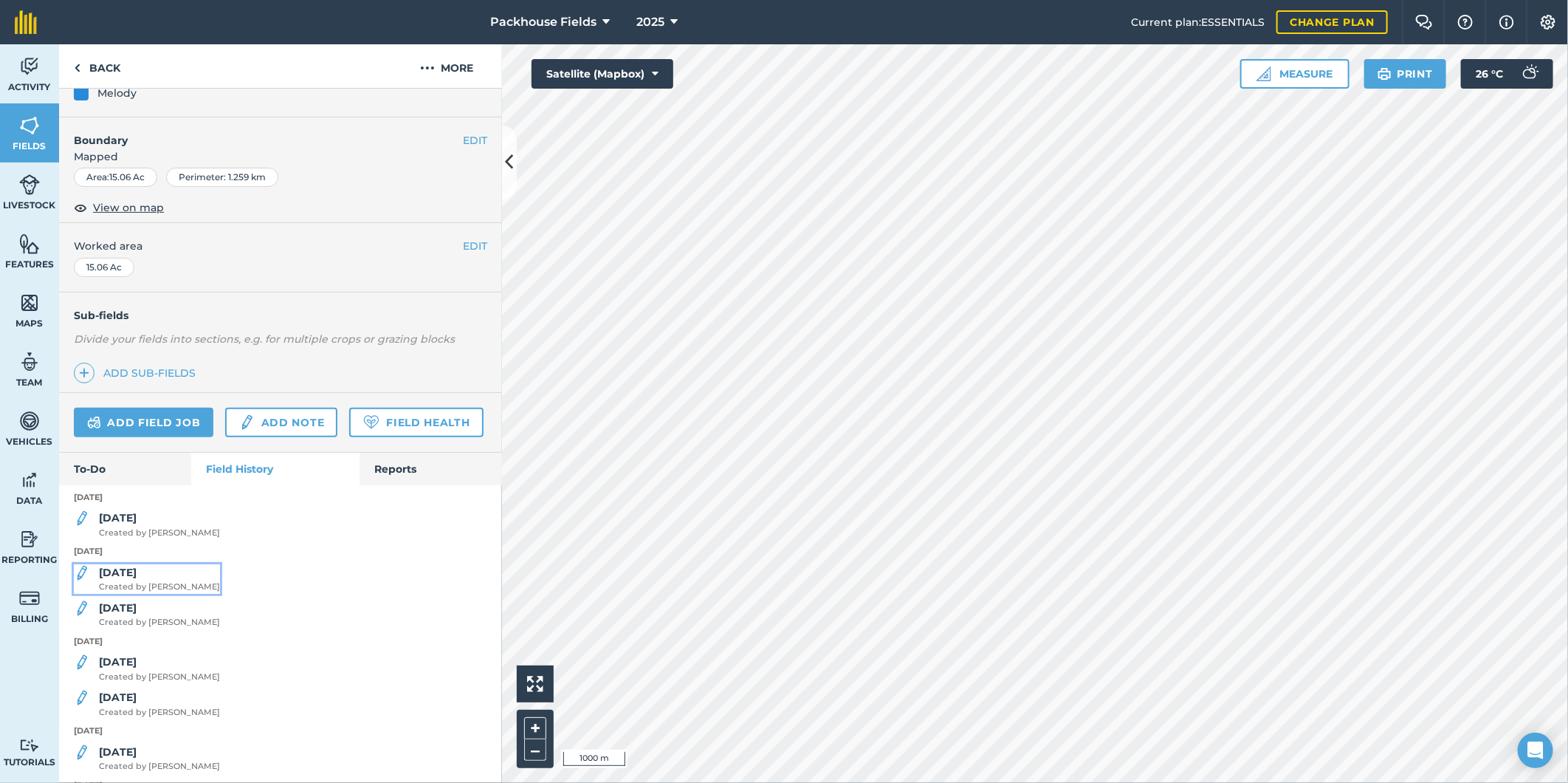
click at [137, 594] on div "[DATE] Created by [PERSON_NAME]" at bounding box center [160, 579] width 121 height 29
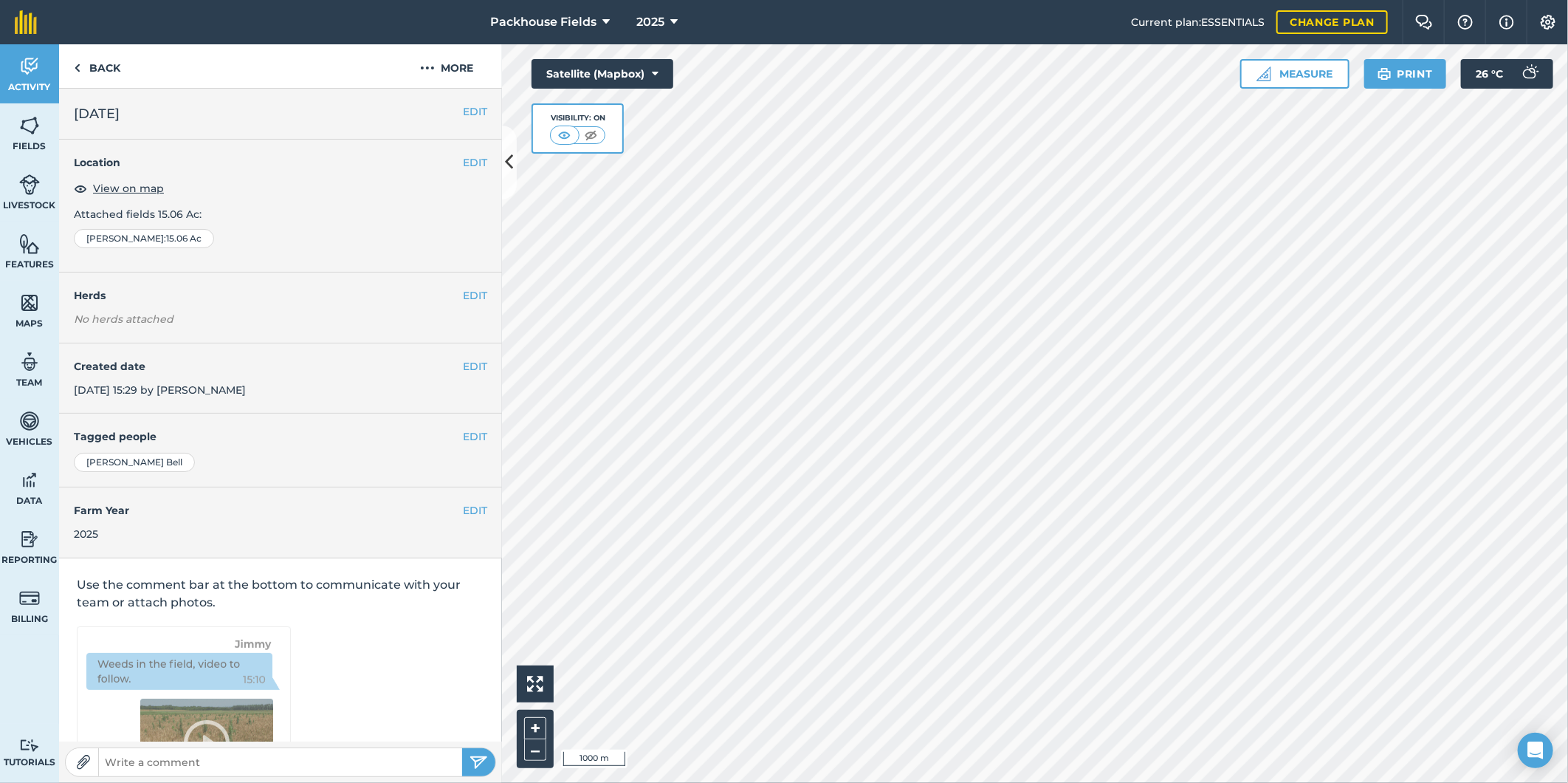
scroll to position [4, 0]
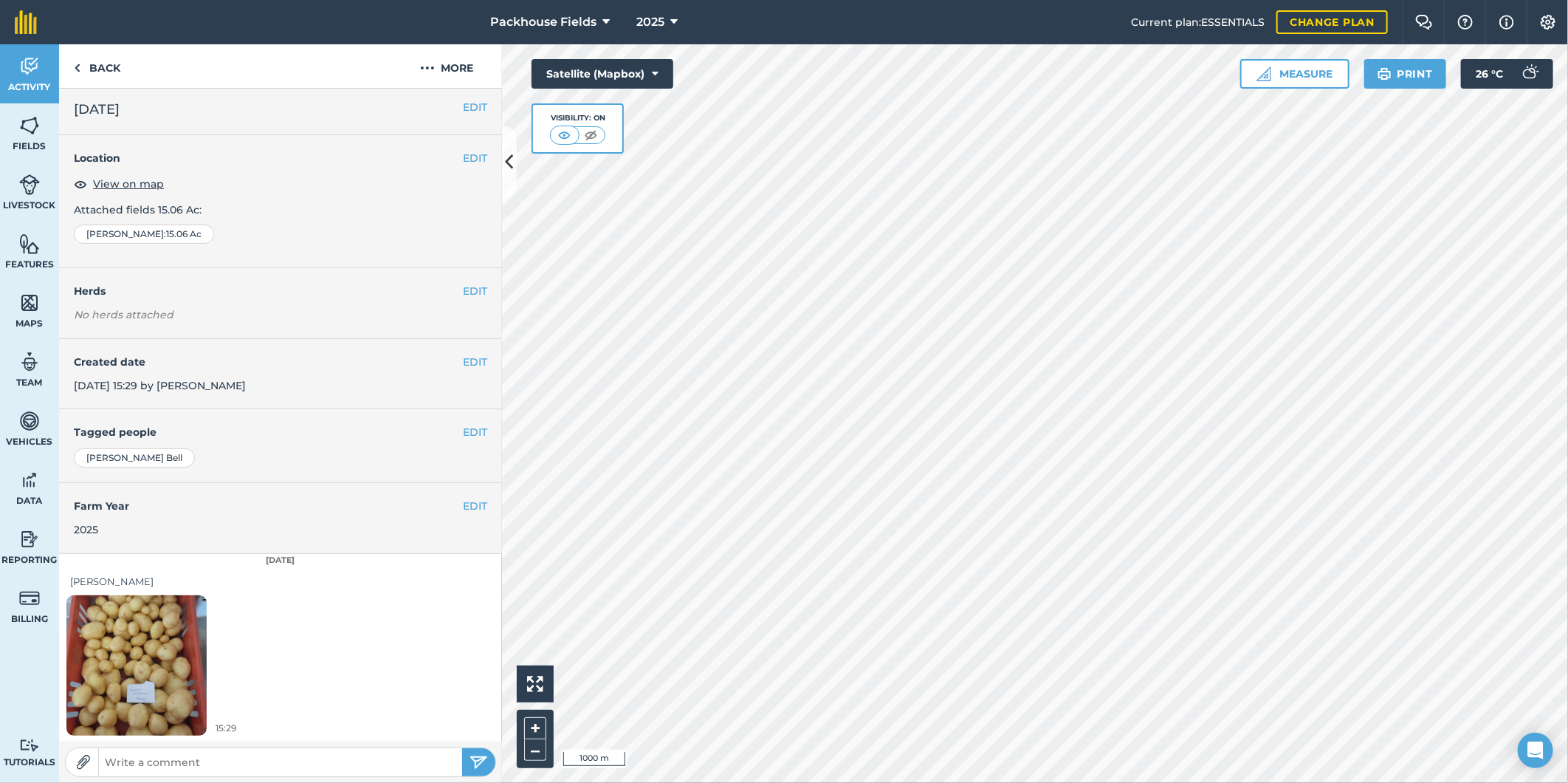
click at [101, 683] on img at bounding box center [136, 665] width 140 height 187
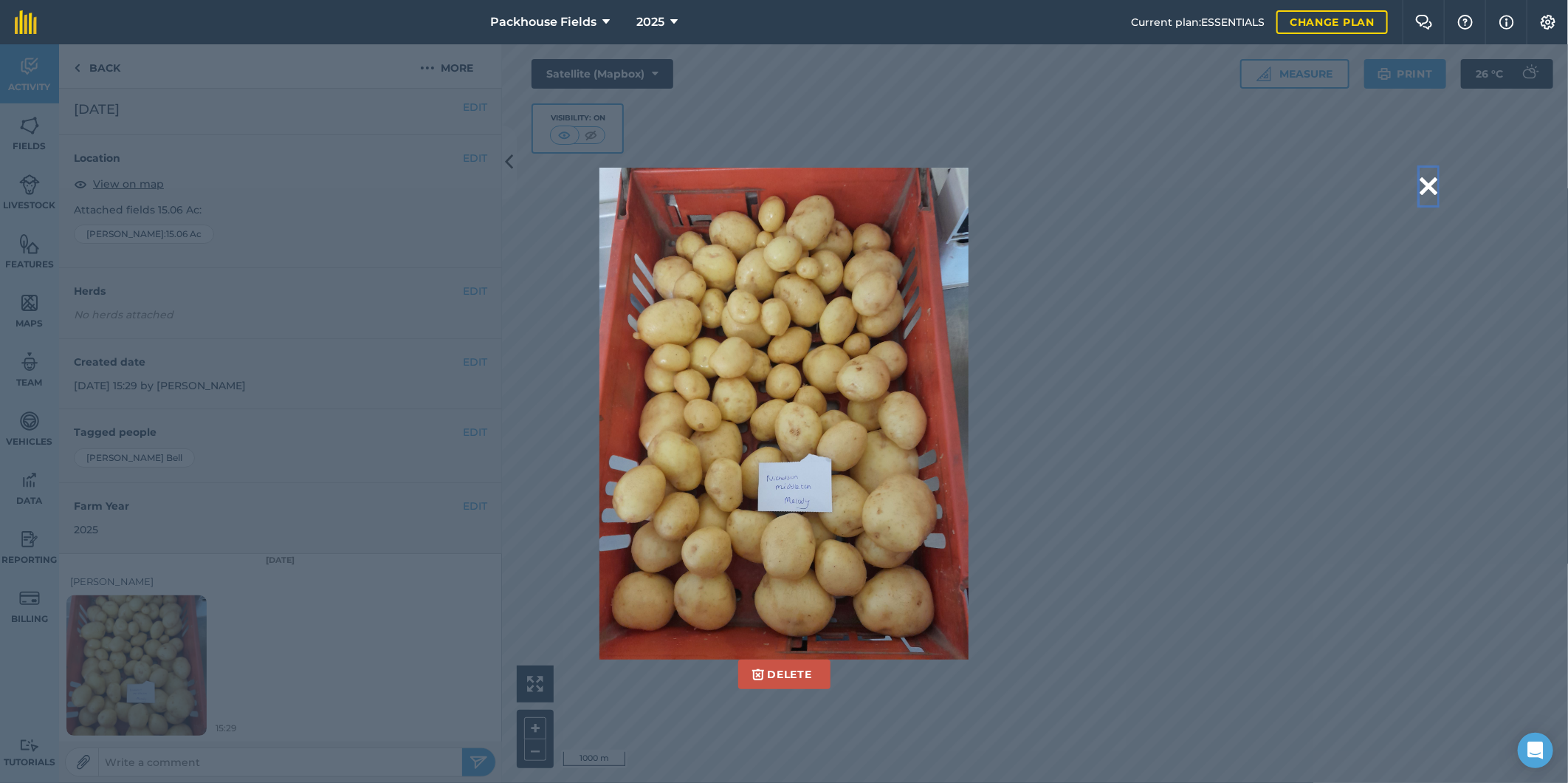
click at [1423, 185] on button at bounding box center [1429, 186] width 18 height 37
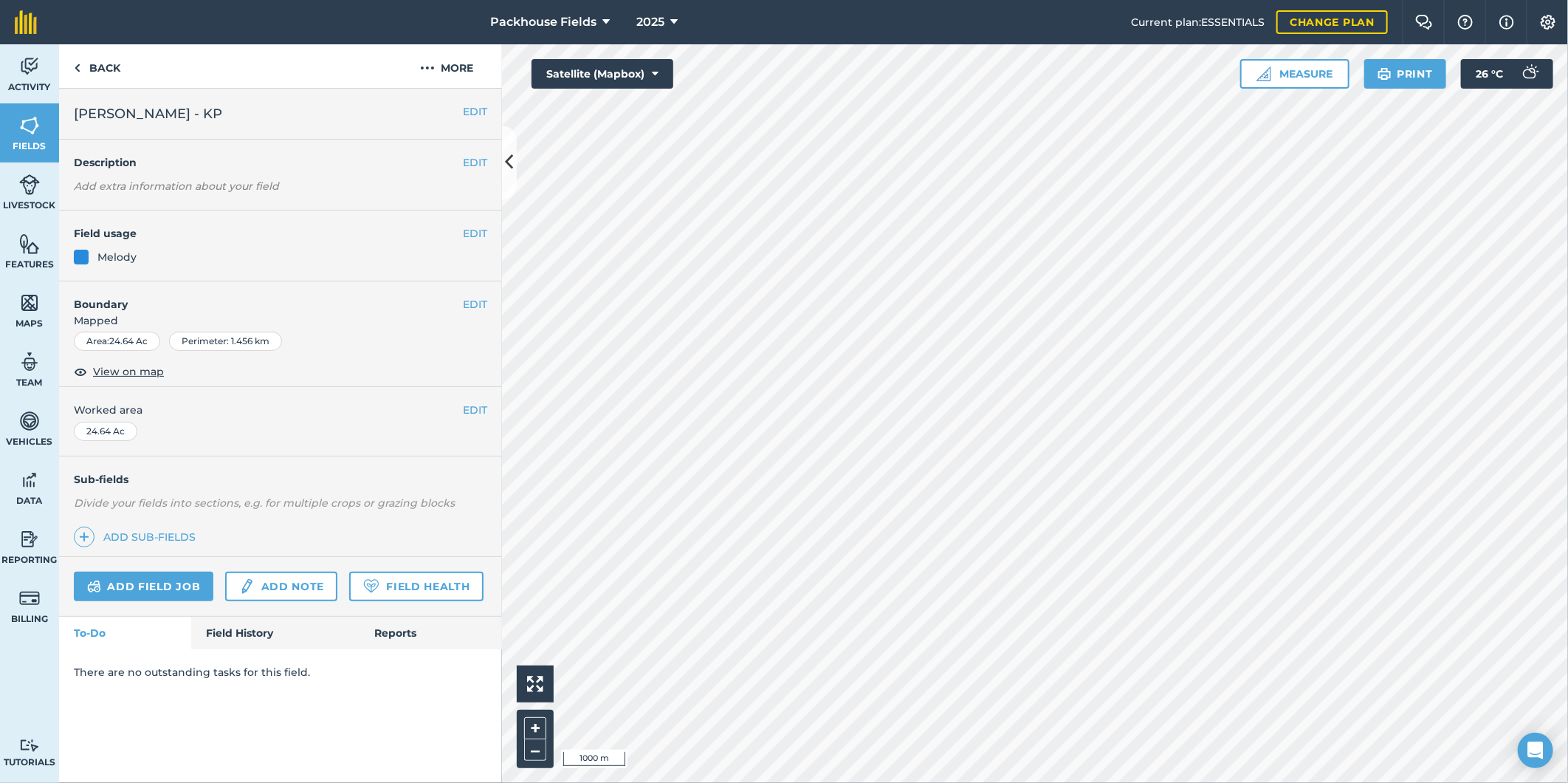
click at [233, 616] on div "Add field job Add note Field Health" at bounding box center [280, 587] width 443 height 60
click at [232, 622] on link "Field History" at bounding box center [275, 633] width 168 height 32
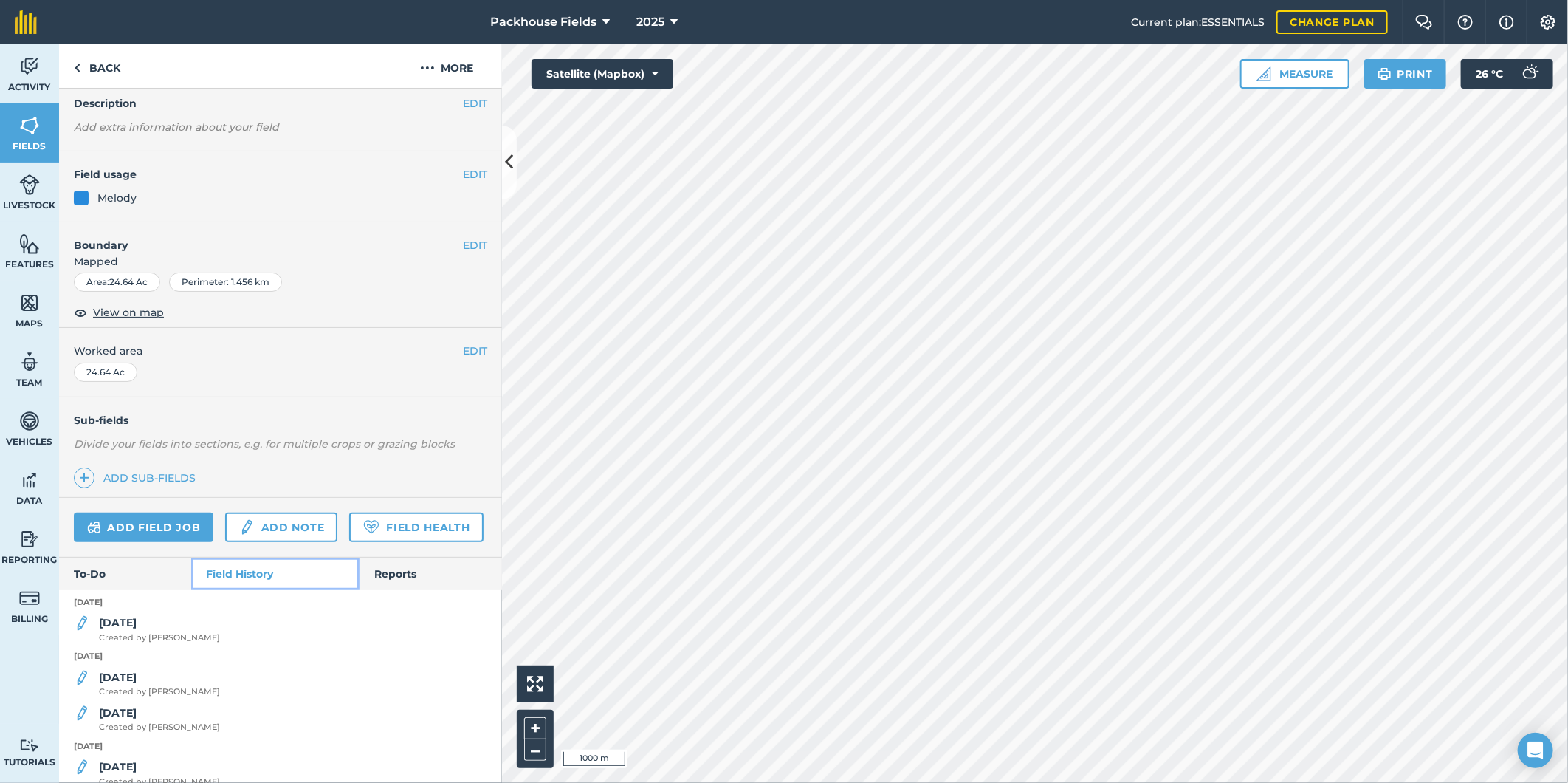
scroll to position [191, 0]
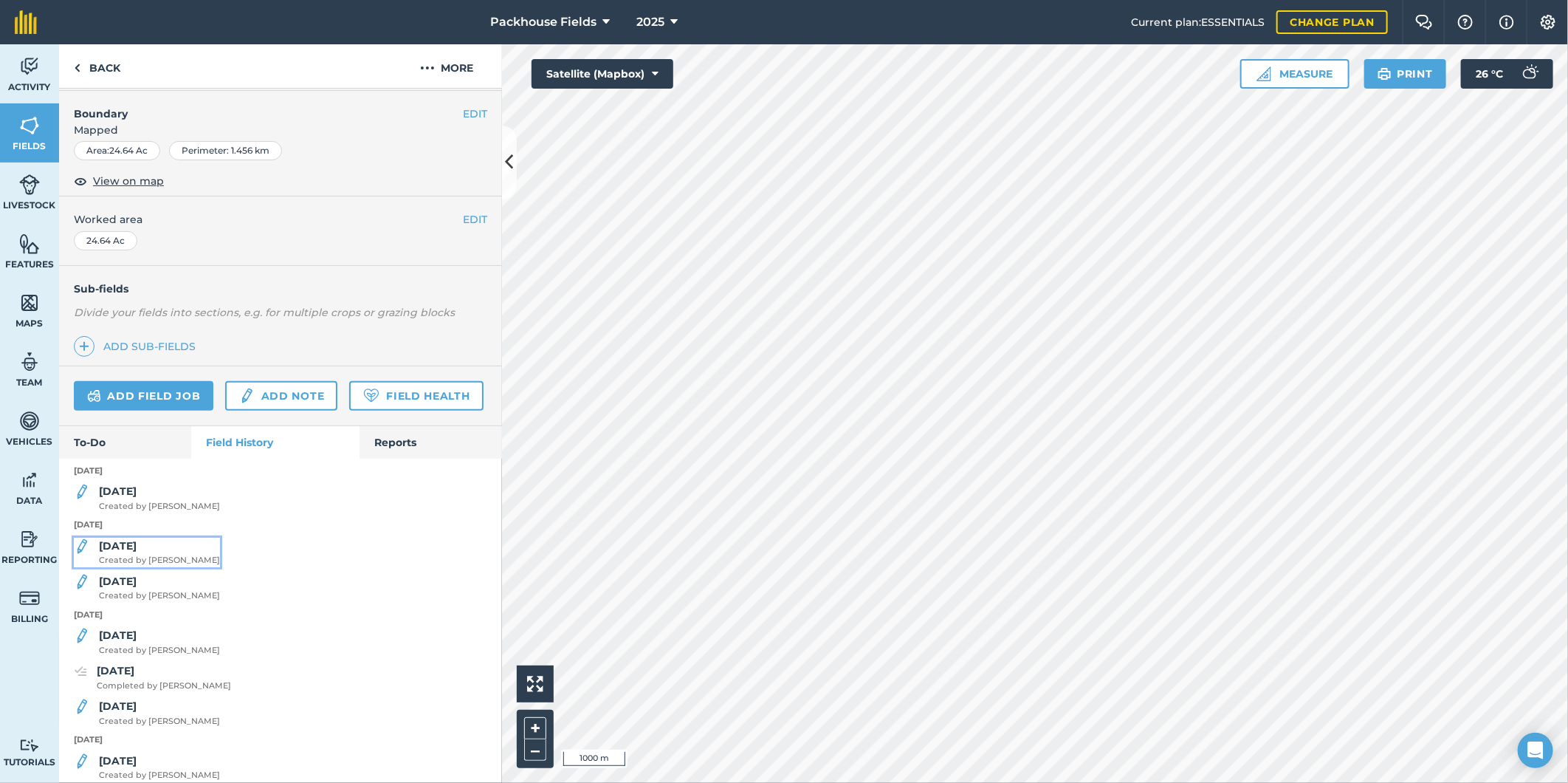
click at [143, 567] on span "Created by [PERSON_NAME]" at bounding box center [160, 560] width 121 height 13
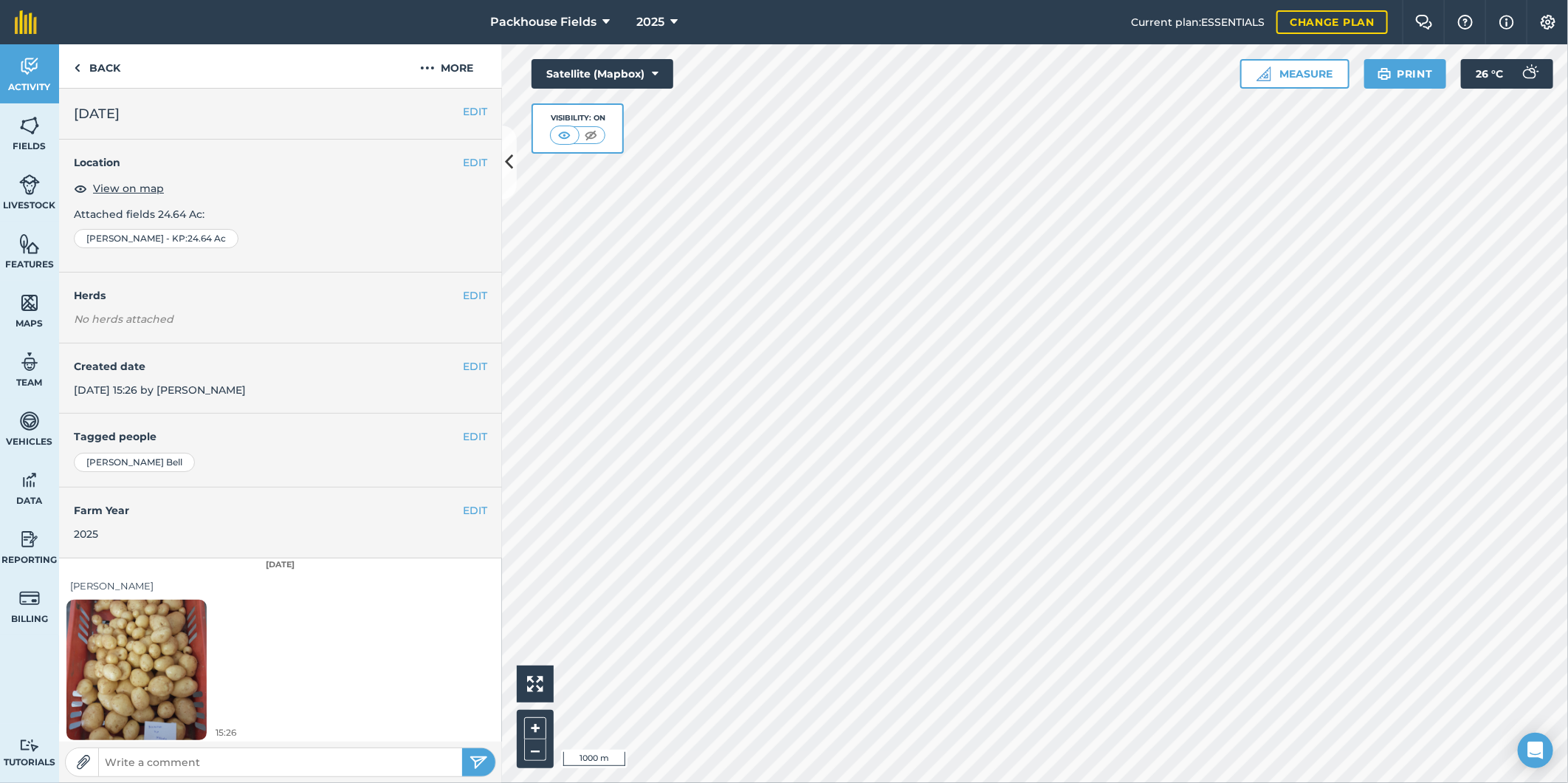
click at [151, 663] on img at bounding box center [136, 670] width 140 height 187
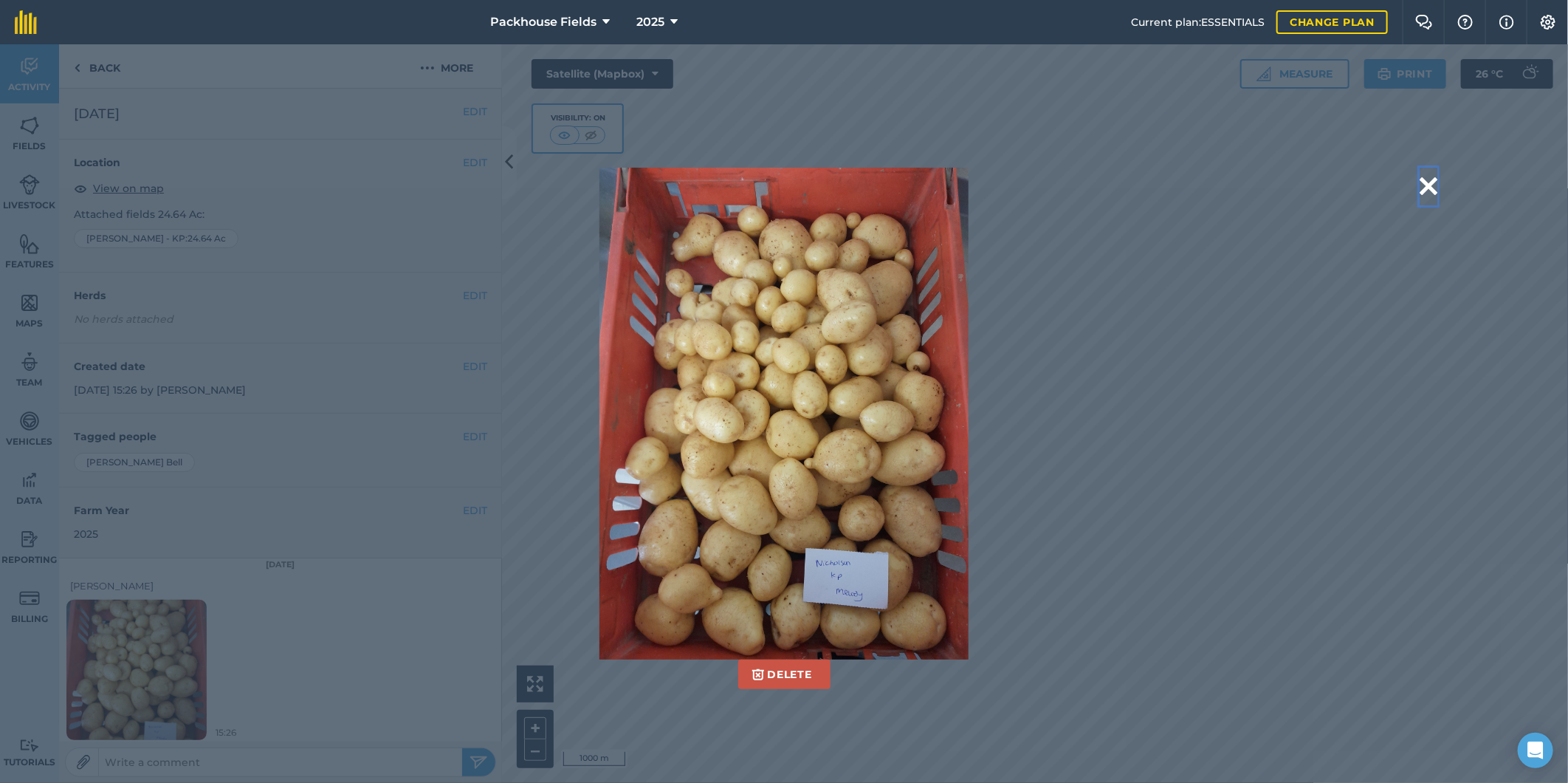
click at [1433, 175] on button at bounding box center [1429, 186] width 18 height 37
